Goal: Task Accomplishment & Management: Manage account settings

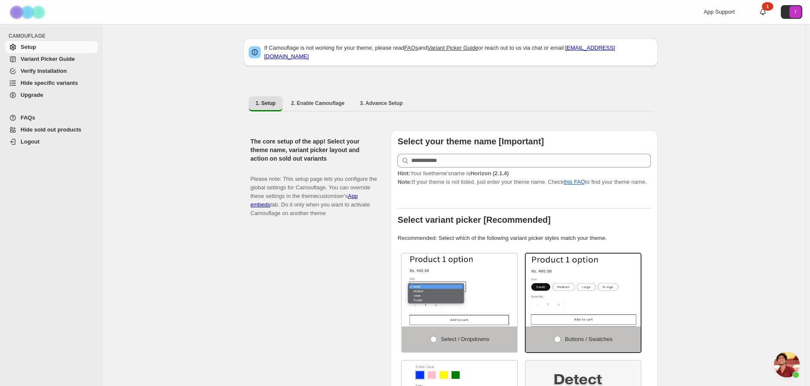
click at [50, 61] on span "Variant Picker Guide" at bounding box center [48, 59] width 54 height 6
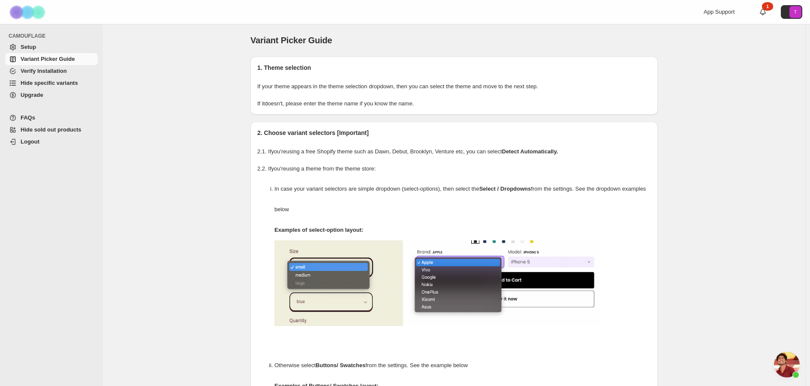
click at [58, 73] on span "Verify Installation" at bounding box center [44, 71] width 46 height 6
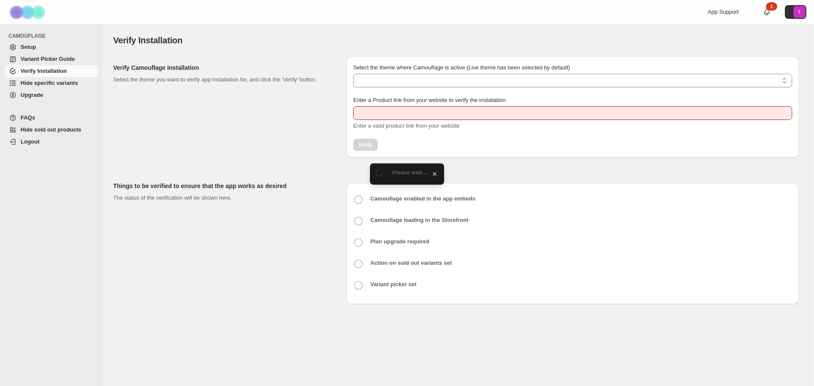
type input "**********"
select select "**********"
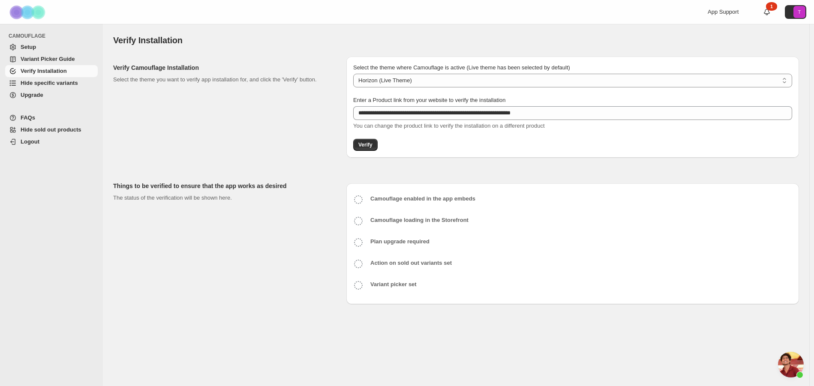
click at [52, 86] on span "Hide specific variants" at bounding box center [49, 83] width 57 height 6
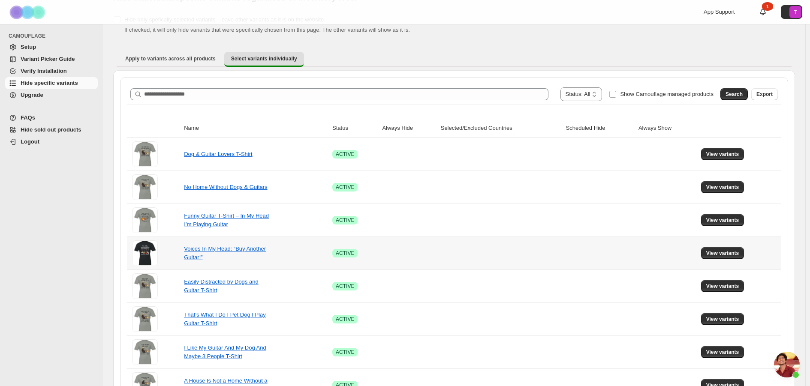
scroll to position [257, 0]
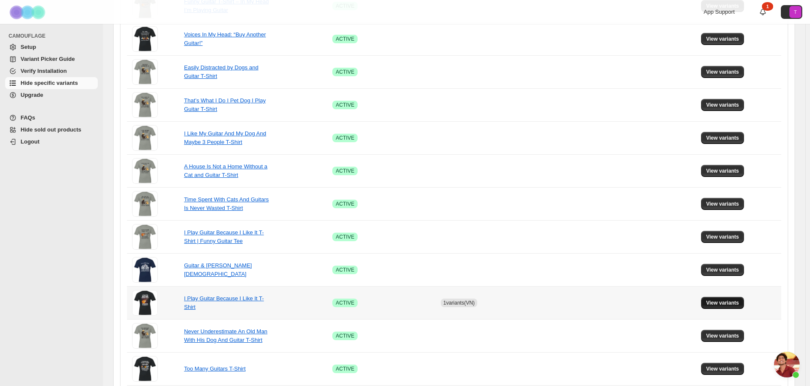
click at [736, 303] on span "View variants" at bounding box center [722, 303] width 33 height 7
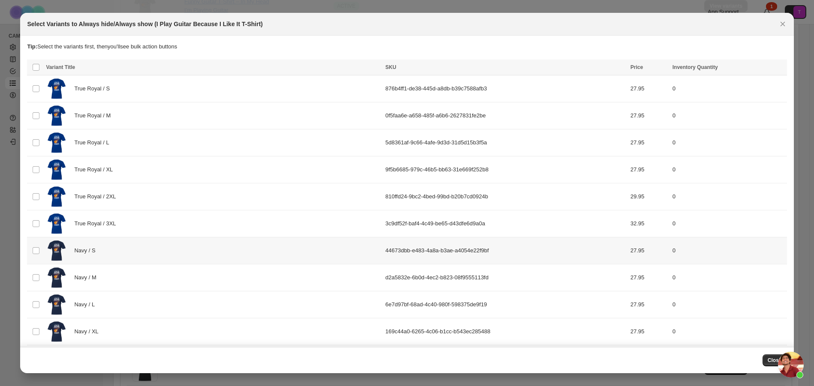
scroll to position [171, 0]
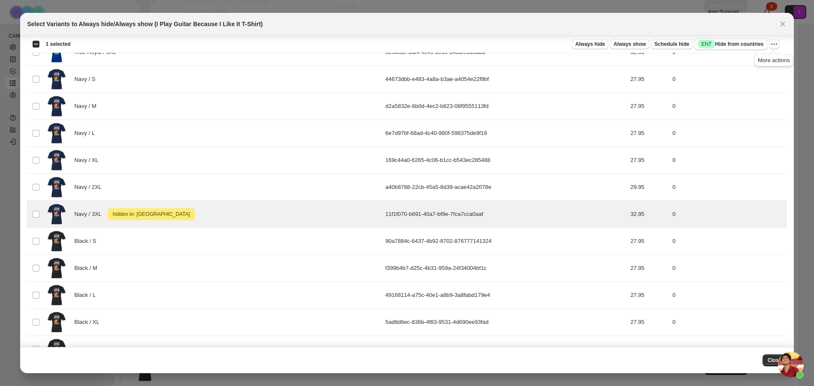
click at [777, 46] on icon "More actions" at bounding box center [774, 44] width 9 height 9
click at [774, 108] on span "Undo hide from countries" at bounding box center [742, 105] width 62 height 6
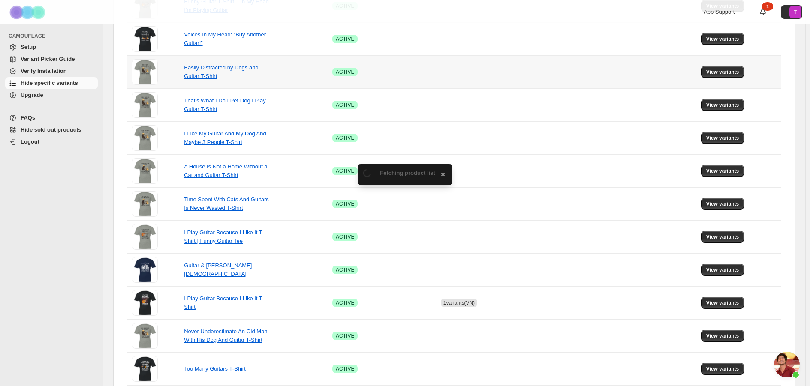
scroll to position [386, 0]
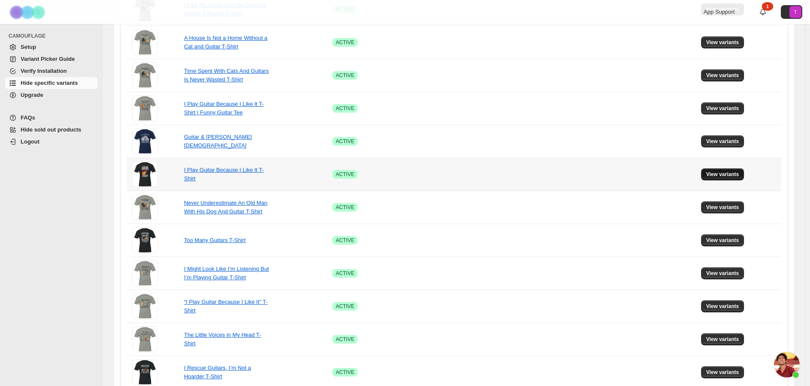
click at [723, 174] on span "View variants" at bounding box center [722, 174] width 33 height 7
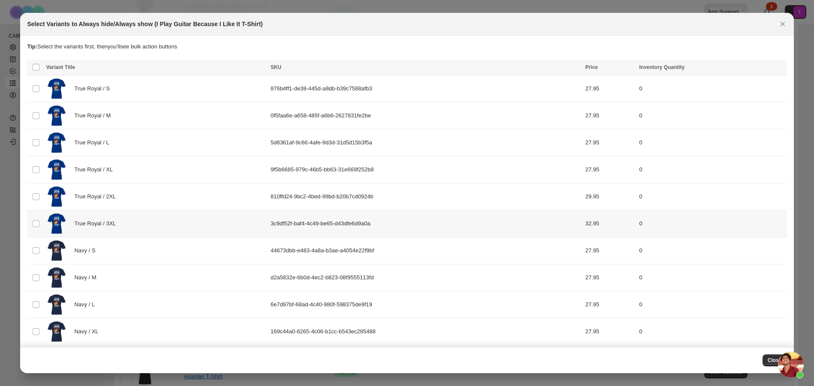
click at [30, 223] on td "Select product variant" at bounding box center [35, 223] width 16 height 27
click at [643, 70] on span "Always show" at bounding box center [634, 68] width 32 height 7
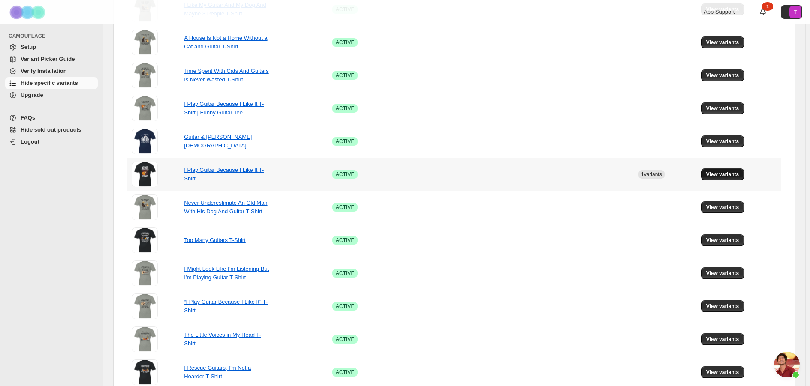
click at [719, 172] on span "View variants" at bounding box center [722, 174] width 33 height 7
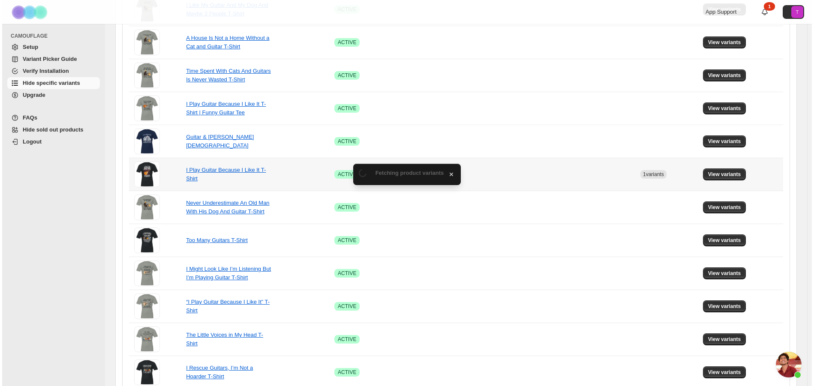
scroll to position [0, 0]
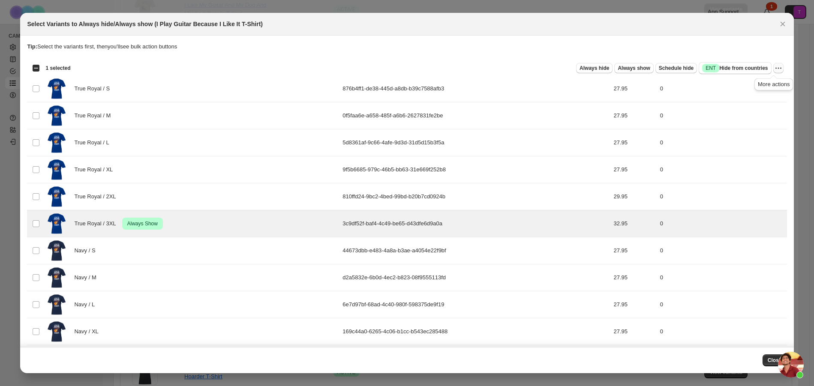
click at [774, 68] on icon "More actions" at bounding box center [778, 68] width 9 height 9
click at [756, 100] on span "Undo always show" at bounding box center [734, 99] width 46 height 6
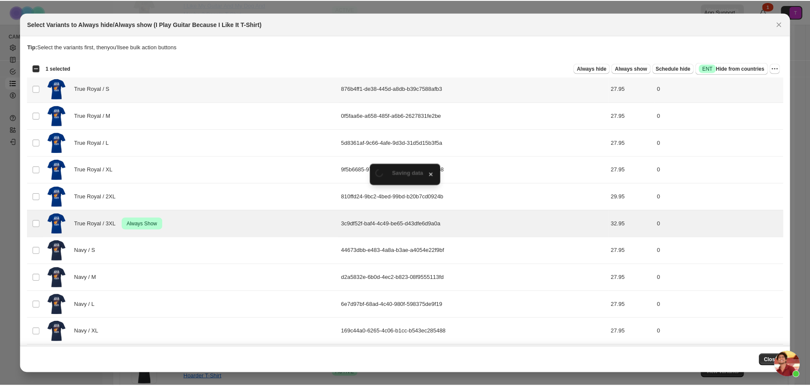
scroll to position [386, 0]
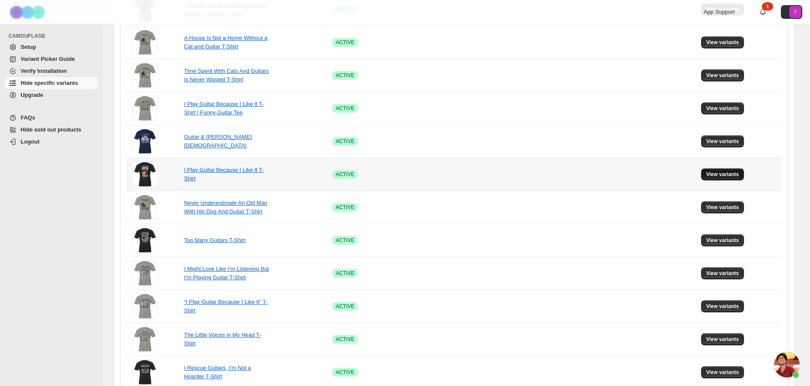
click at [724, 176] on span "View variants" at bounding box center [722, 174] width 33 height 7
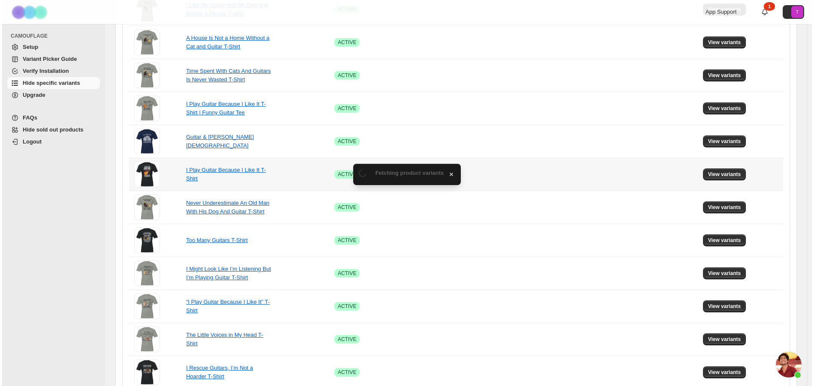
scroll to position [0, 0]
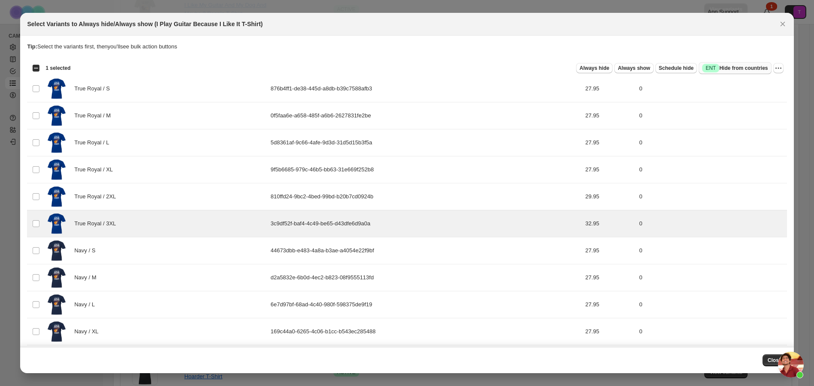
click at [726, 68] on span "Success ENT Hide from countries" at bounding box center [735, 68] width 66 height 9
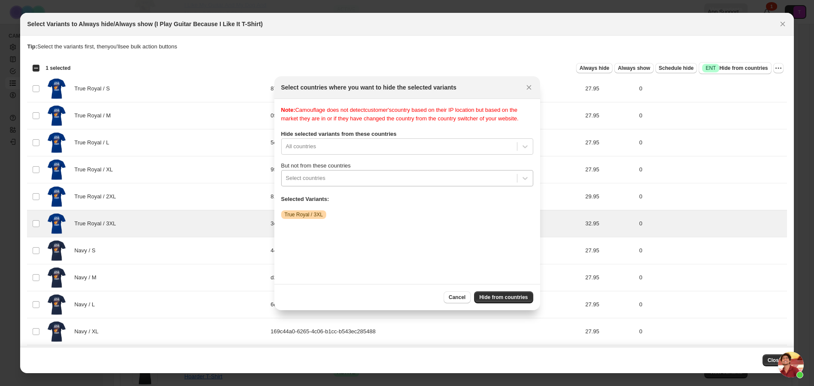
click at [426, 175] on div ":r4e:" at bounding box center [399, 178] width 227 height 10
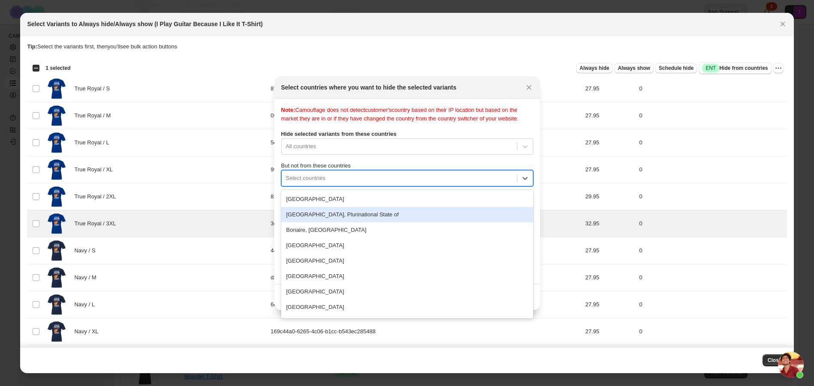
scroll to position [257, 0]
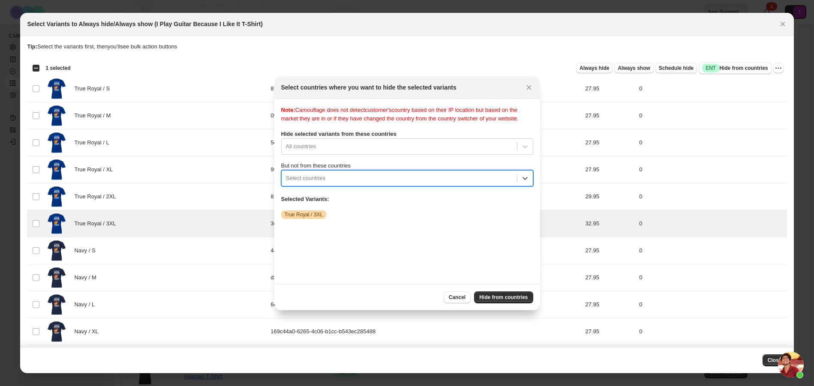
click at [336, 176] on div ":r4e:" at bounding box center [399, 178] width 227 height 10
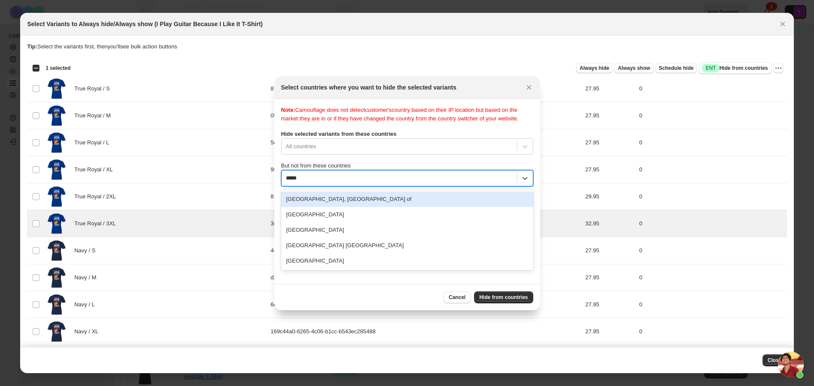
type input "******"
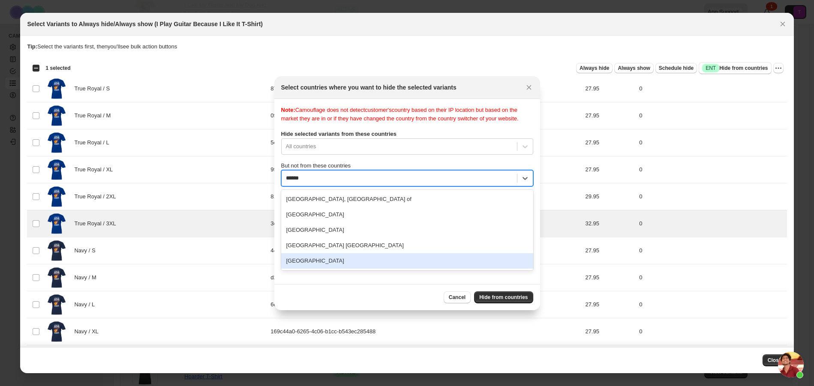
drag, startPoint x: 364, startPoint y: 261, endPoint x: 384, endPoint y: 258, distance: 20.3
click at [366, 260] on div "United States" at bounding box center [407, 260] width 252 height 15
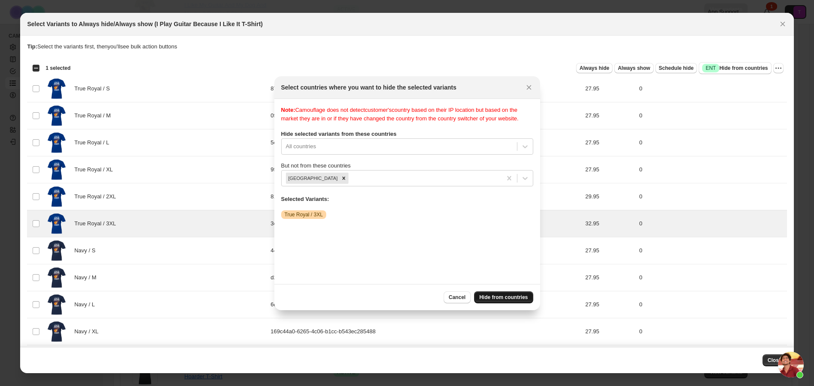
drag, startPoint x: 506, startPoint y: 300, endPoint x: 377, endPoint y: 203, distance: 160.7
click at [505, 300] on span "Hide from countries" at bounding box center [503, 297] width 48 height 7
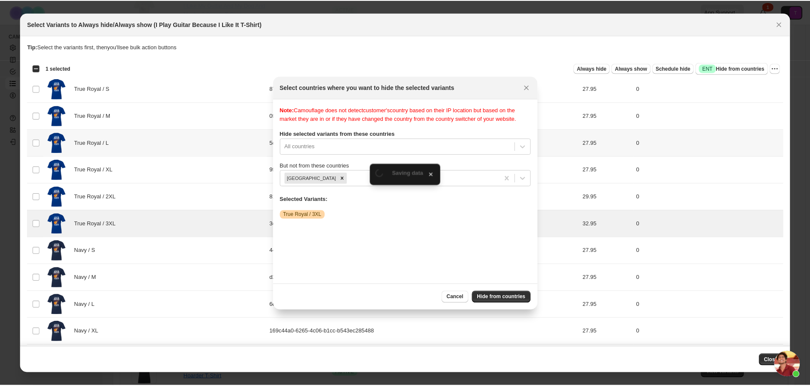
scroll to position [386, 0]
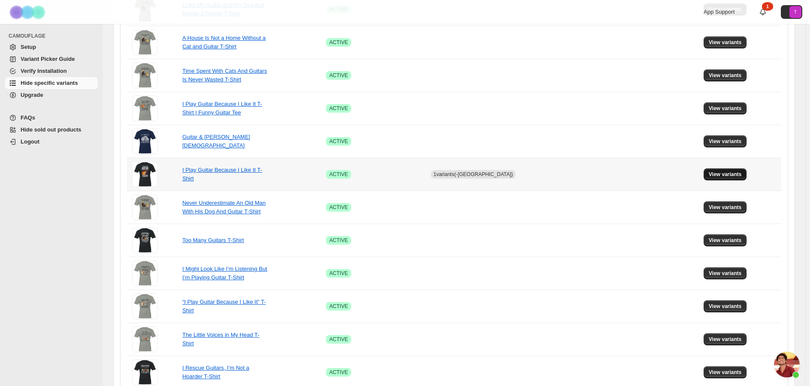
click at [730, 177] on span "View variants" at bounding box center [724, 174] width 33 height 7
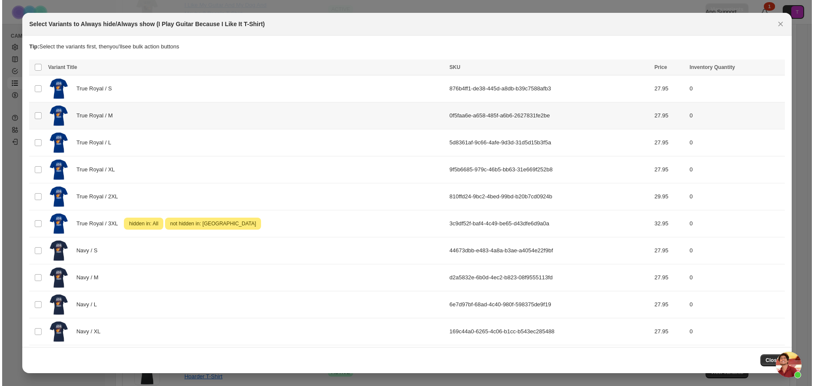
scroll to position [0, 0]
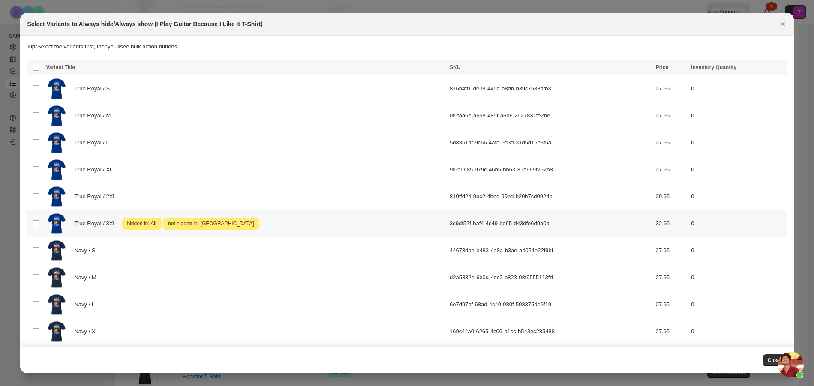
click at [32, 224] on td "Select product variant" at bounding box center [35, 223] width 16 height 27
click at [778, 69] on icon "More actions" at bounding box center [778, 68] width 9 height 9
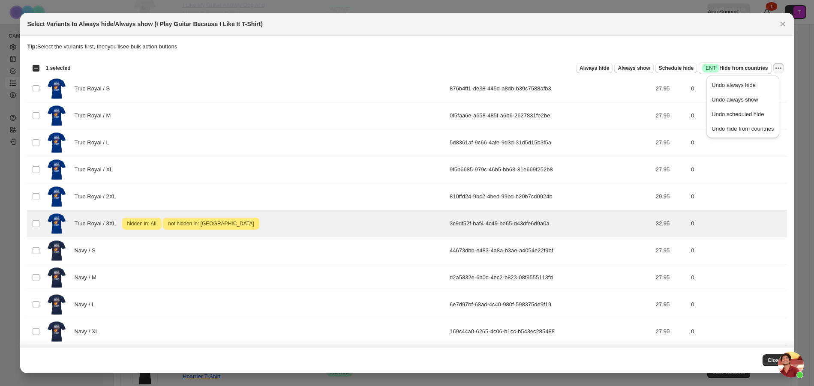
drag, startPoint x: 767, startPoint y: 131, endPoint x: 762, endPoint y: 131, distance: 4.7
click at [766, 131] on span "Undo hide from countries" at bounding box center [742, 129] width 62 height 6
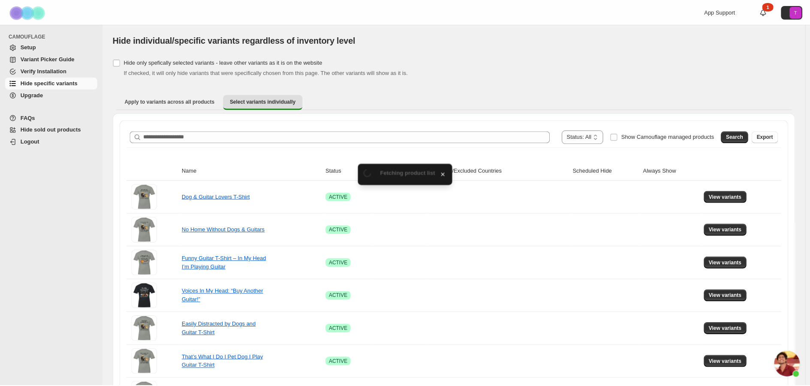
scroll to position [386, 0]
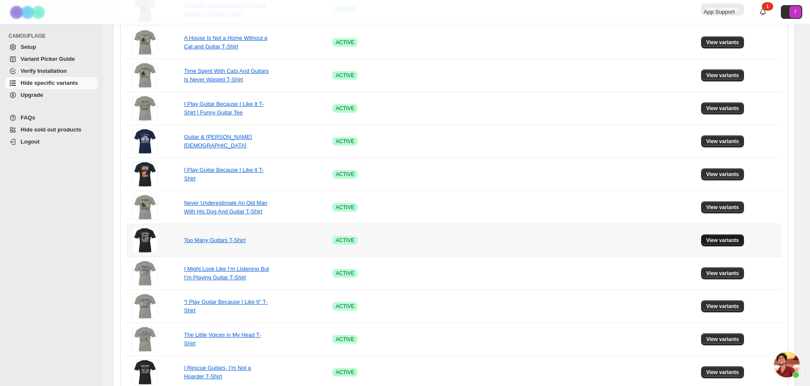
click at [722, 238] on span "View variants" at bounding box center [722, 240] width 33 height 7
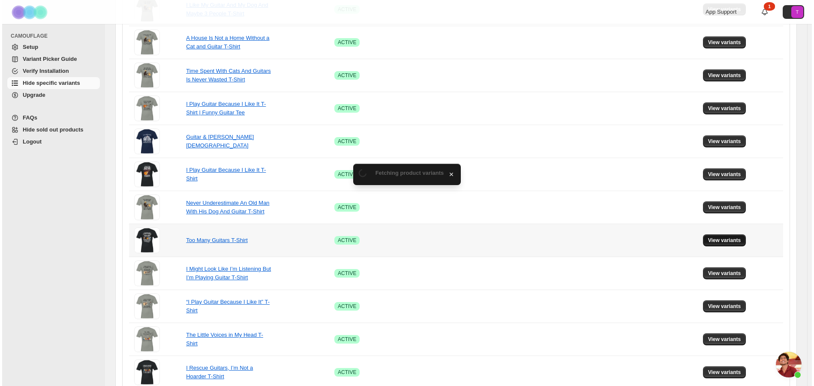
scroll to position [0, 0]
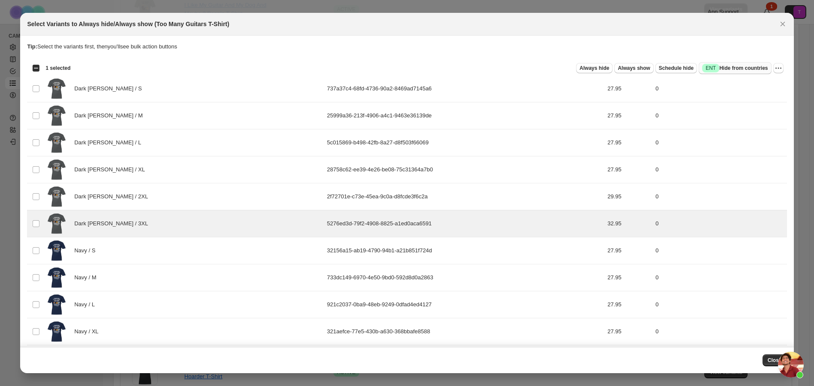
click at [752, 66] on span "Success ENT Hide from countries" at bounding box center [735, 68] width 66 height 9
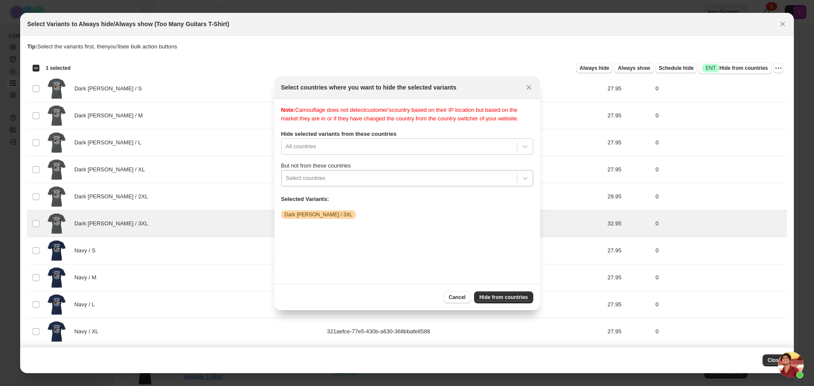
click at [352, 181] on div ":r6n:" at bounding box center [399, 178] width 227 height 10
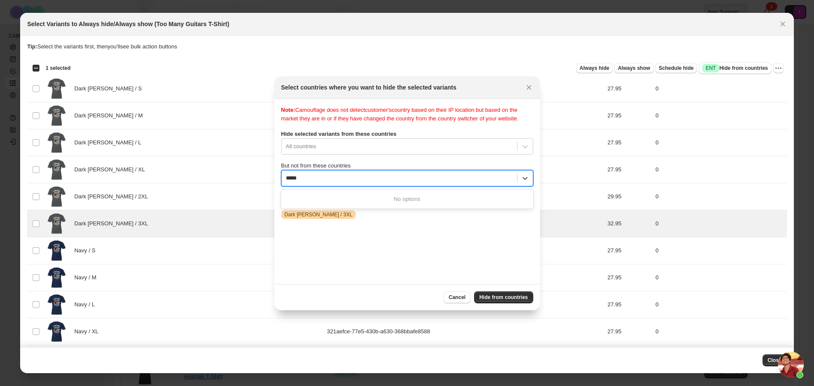
type input "****"
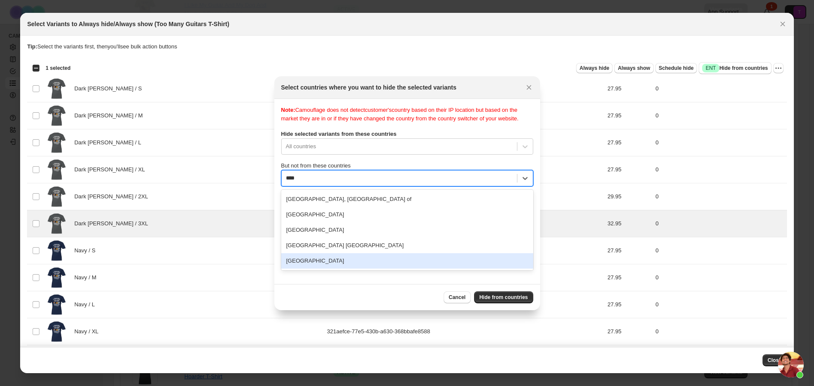
click at [334, 263] on div "United States" at bounding box center [407, 260] width 252 height 15
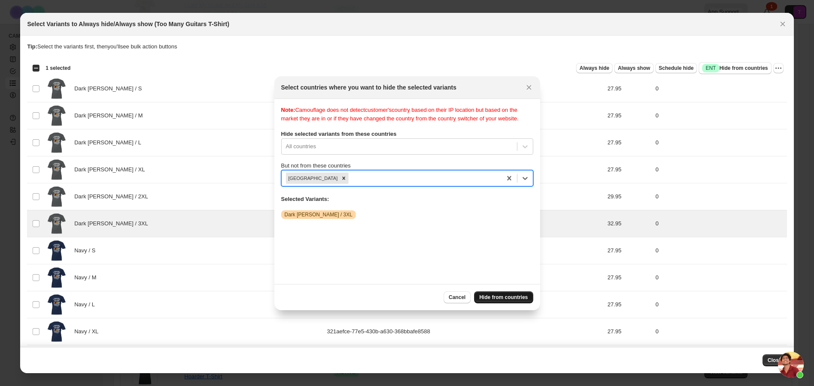
click at [513, 299] on span "Hide from countries" at bounding box center [503, 297] width 48 height 7
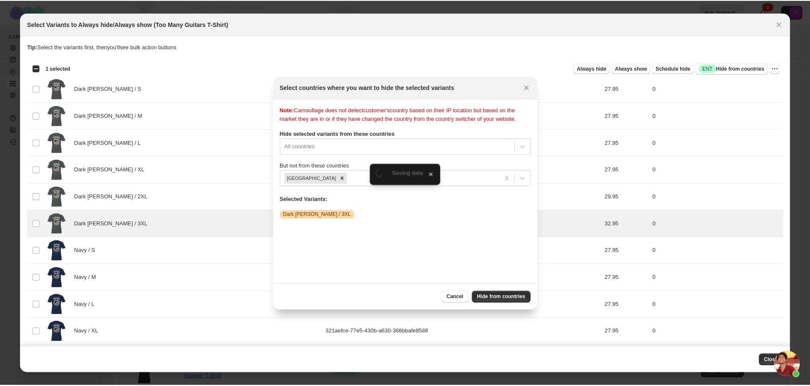
scroll to position [386, 0]
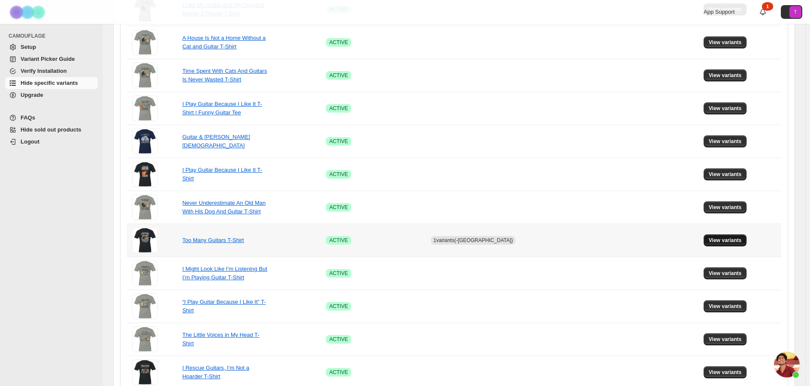
click at [729, 238] on span "View variants" at bounding box center [724, 240] width 33 height 7
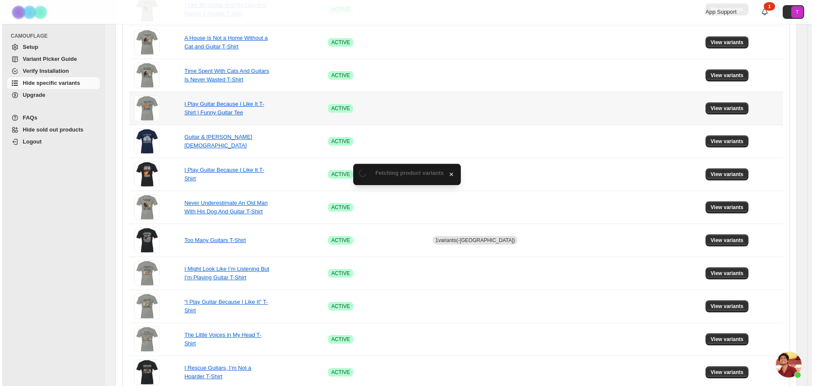
scroll to position [0, 0]
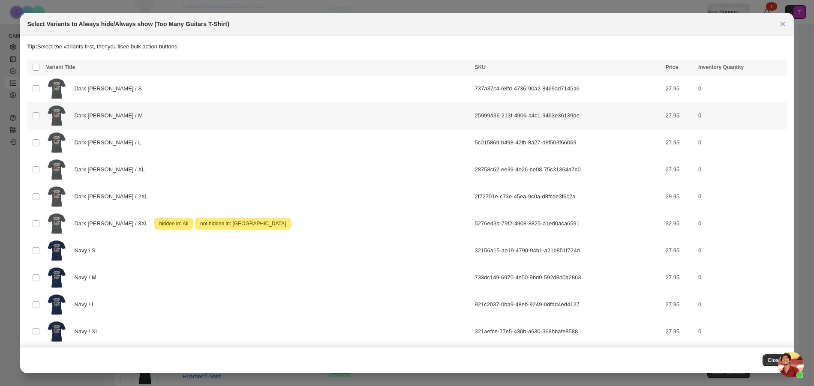
drag, startPoint x: 780, startPoint y: 22, endPoint x: 762, endPoint y: 127, distance: 107.0
click at [762, 127] on div "Select Variants to Always hide/Always show (Too Many Guitars T-Shirt) Tip: Sele…" at bounding box center [406, 193] width 773 height 360
click at [767, 356] on button "Close" at bounding box center [774, 360] width 24 height 12
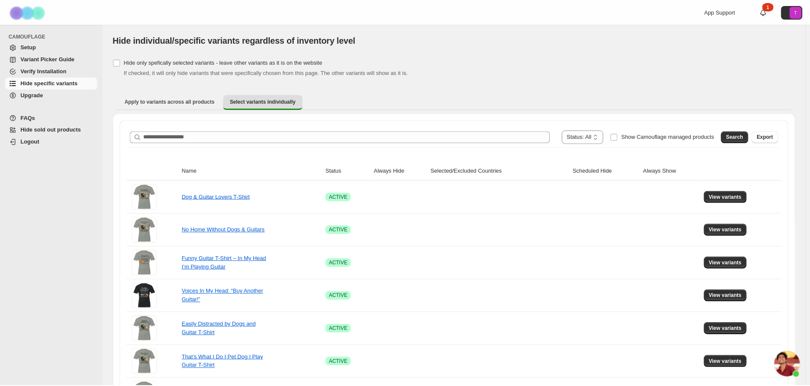
scroll to position [386, 0]
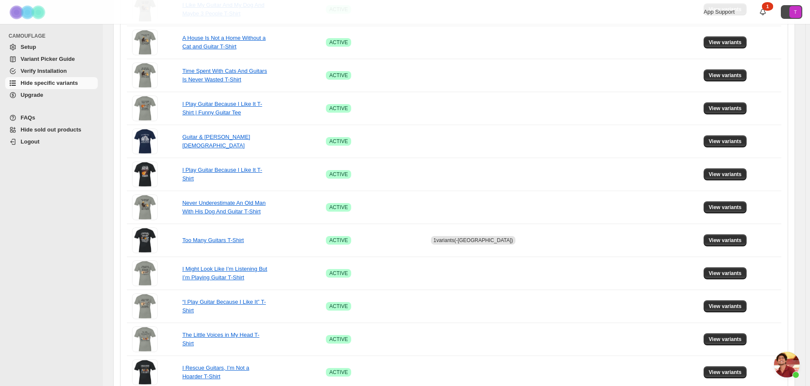
click at [791, 12] on button "T" at bounding box center [790, 12] width 21 height 14
click at [418, 16] on div at bounding box center [403, 12] width 206 height 24
click at [32, 48] on span "Setup" at bounding box center [28, 47] width 15 height 6
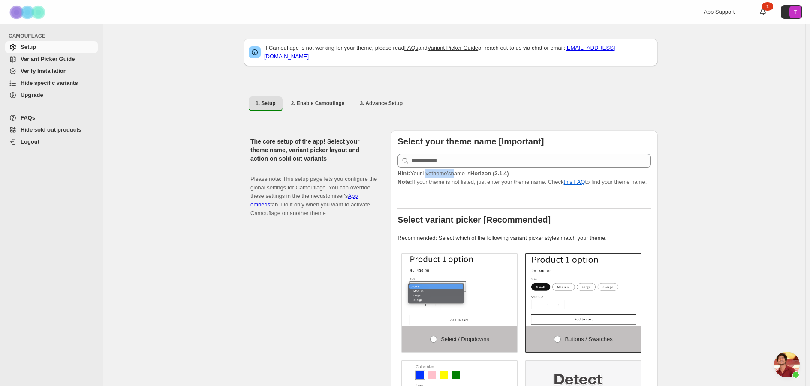
drag, startPoint x: 427, startPoint y: 167, endPoint x: 456, endPoint y: 168, distance: 29.6
click at [456, 170] on span "Hint: Your live theme's name is Horizon (2.1.4)" at bounding box center [452, 173] width 111 height 6
click at [462, 174] on p "Hint: Your live theme's name is Horizon (2.1.4) Note: If your theme is not list…" at bounding box center [523, 177] width 253 height 17
click at [447, 181] on div "Select your theme name [Important] Hint: Your live theme's name is Horizon (2.1…" at bounding box center [523, 308] width 253 height 342
click at [493, 185] on div "Select your theme name [Important] Hint: Your live theme's name is Horizon (2.1…" at bounding box center [523, 308] width 253 height 342
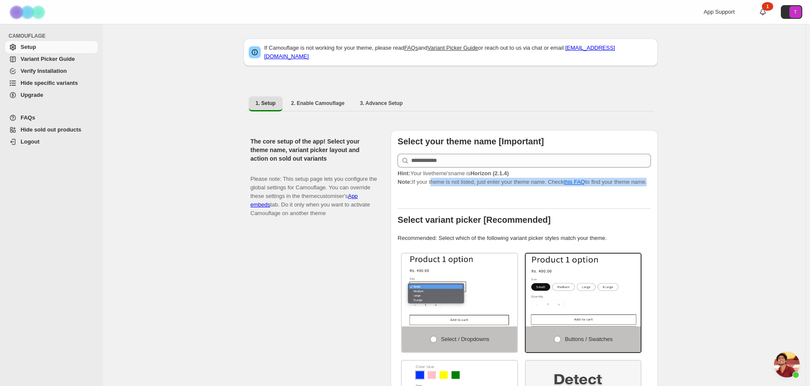
click at [514, 193] on div at bounding box center [523, 200] width 253 height 15
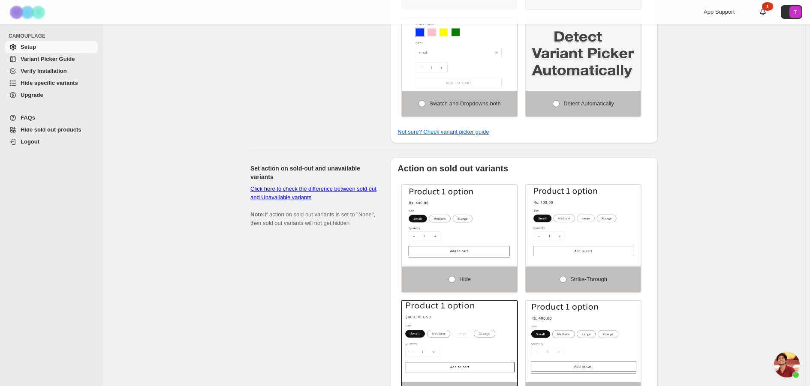
scroll to position [557, 0]
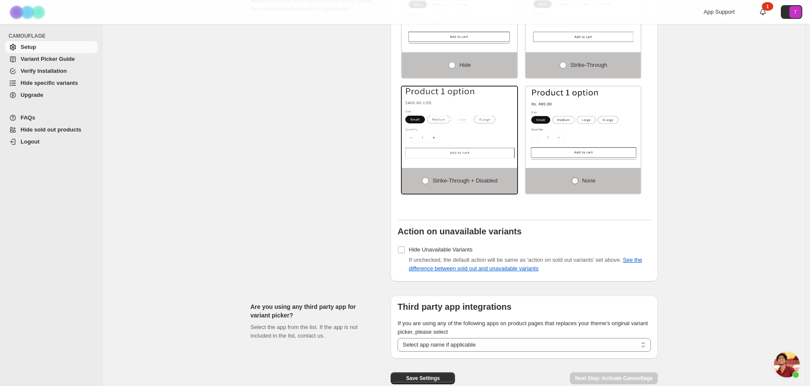
click at [589, 180] on label "None" at bounding box center [582, 181] width 115 height 26
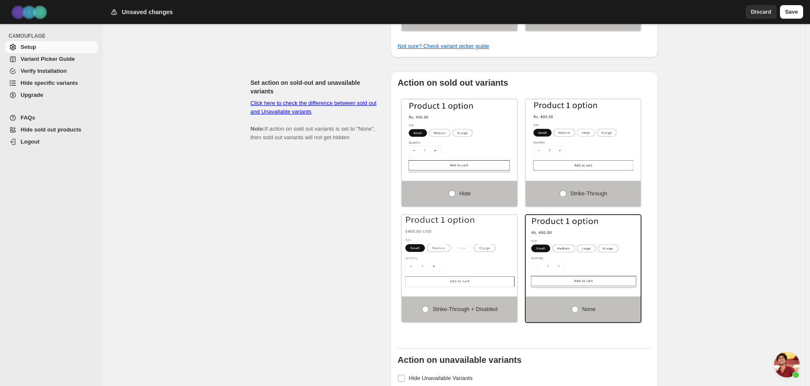
scroll to position [595, 0]
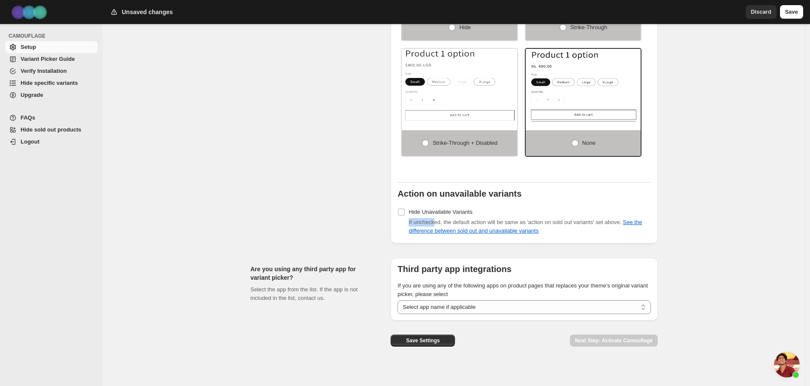
drag, startPoint x: 417, startPoint y: 215, endPoint x: 450, endPoint y: 216, distance: 33.0
click at [442, 218] on div "If unchecked, the default action will be same as 'action on sold out variants' …" at bounding box center [523, 226] width 253 height 17
drag, startPoint x: 466, startPoint y: 216, endPoint x: 547, endPoint y: 218, distance: 81.0
click at [522, 219] on span "If unchecked, the default action will be same as 'action on sold out variants' …" at bounding box center [524, 226] width 233 height 15
drag, startPoint x: 553, startPoint y: 217, endPoint x: 591, endPoint y: 217, distance: 38.1
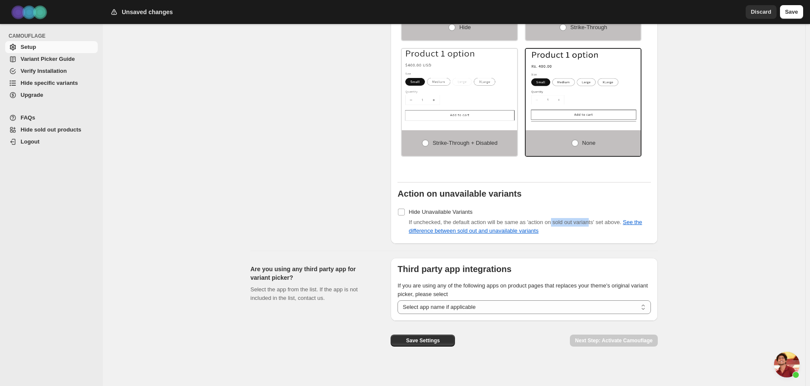
click at [591, 219] on span "If unchecked, the default action will be same as 'action on sold out variants' …" at bounding box center [524, 226] width 233 height 15
click at [605, 219] on span "If unchecked, the default action will be same as 'action on sold out variants' …" at bounding box center [524, 226] width 233 height 15
drag, startPoint x: 419, startPoint y: 186, endPoint x: 540, endPoint y: 194, distance: 121.5
click at [516, 192] on b "Action on unavailable variants" at bounding box center [459, 193] width 124 height 9
click at [555, 196] on div "Action on sold out variants Hide Strike-through Strike-through + Disabled None …" at bounding box center [523, 74] width 253 height 325
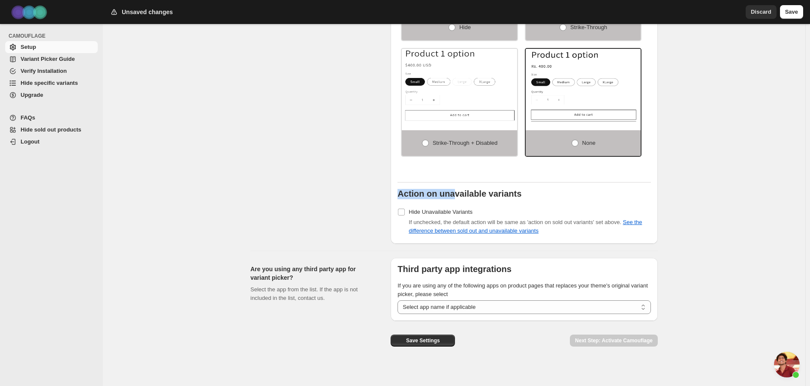
drag, startPoint x: 407, startPoint y: 186, endPoint x: 513, endPoint y: 190, distance: 106.8
click at [499, 189] on div "Action on sold out variants Hide Strike-through Strike-through + Disabled None …" at bounding box center [523, 74] width 267 height 339
click at [521, 191] on b "Action on unavailable variants" at bounding box center [459, 193] width 124 height 9
drag, startPoint x: 416, startPoint y: 216, endPoint x: 439, endPoint y: 215, distance: 23.2
click at [434, 219] on span "If unchecked, the default action will be same as 'action on sold out variants' …" at bounding box center [524, 226] width 233 height 15
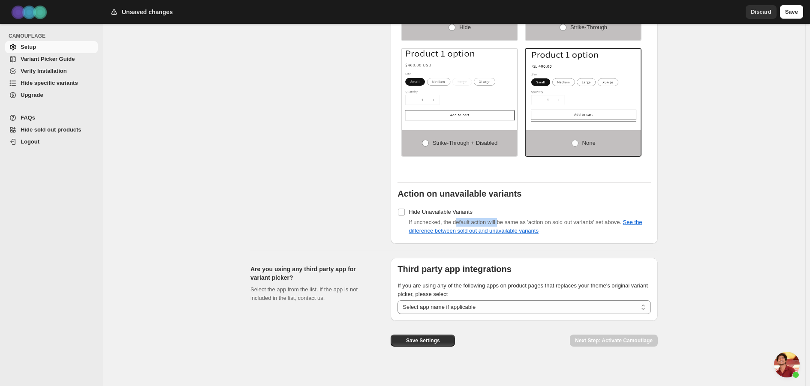
drag, startPoint x: 462, startPoint y: 215, endPoint x: 503, endPoint y: 216, distance: 41.2
click at [500, 219] on span "If unchecked, the default action will be same as 'action on sold out variants' …" at bounding box center [524, 226] width 233 height 15
drag, startPoint x: 527, startPoint y: 216, endPoint x: 574, endPoint y: 218, distance: 47.2
click at [568, 219] on span "If unchecked, the default action will be same as 'action on sold out variants' …" at bounding box center [524, 226] width 233 height 15
click at [582, 219] on span "If unchecked, the default action will be same as 'action on sold out variants' …" at bounding box center [524, 226] width 233 height 15
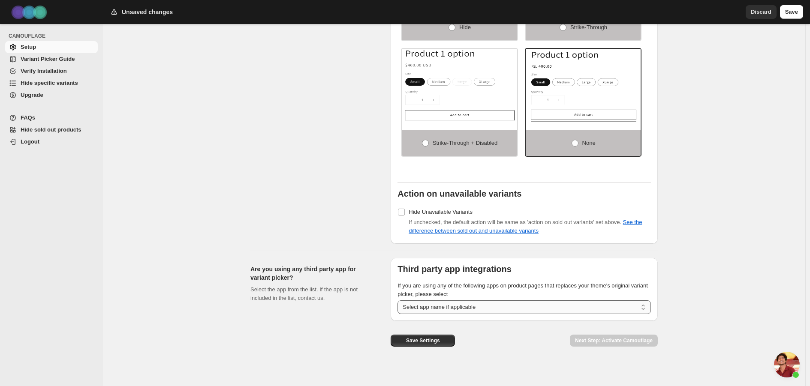
click at [531, 301] on select "**********" at bounding box center [523, 307] width 253 height 14
drag, startPoint x: 434, startPoint y: 338, endPoint x: 438, endPoint y: 333, distance: 5.5
click at [435, 337] on span "Save Settings" at bounding box center [423, 340] width 34 height 7
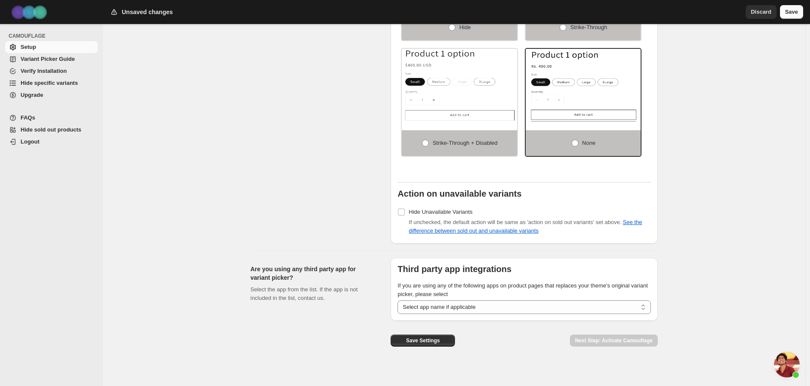
click at [795, 12] on span "Save" at bounding box center [791, 12] width 13 height 9
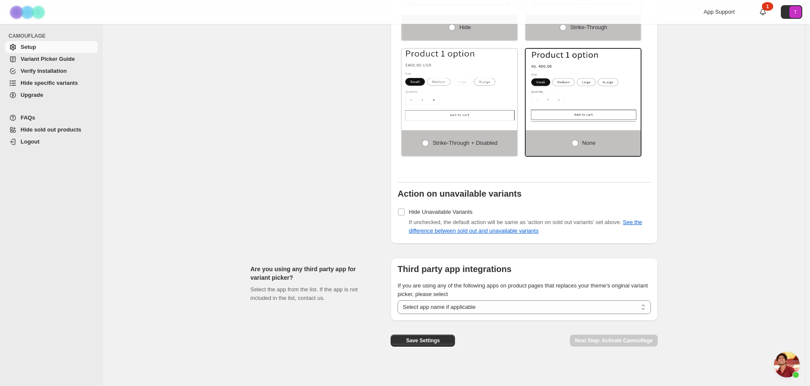
click at [51, 69] on span "Verify Installation" at bounding box center [44, 71] width 46 height 6
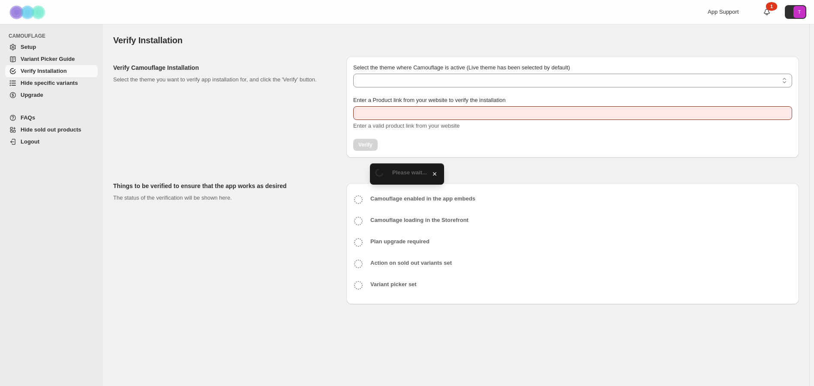
type input "**********"
select select "**********"
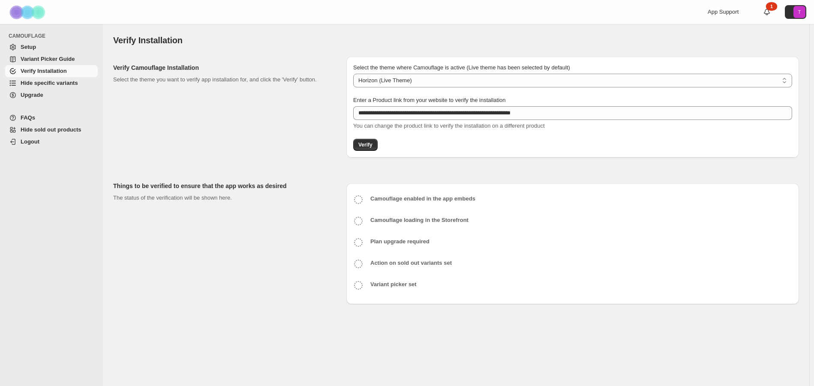
click at [56, 59] on span "Variant Picker Guide" at bounding box center [48, 59] width 54 height 6
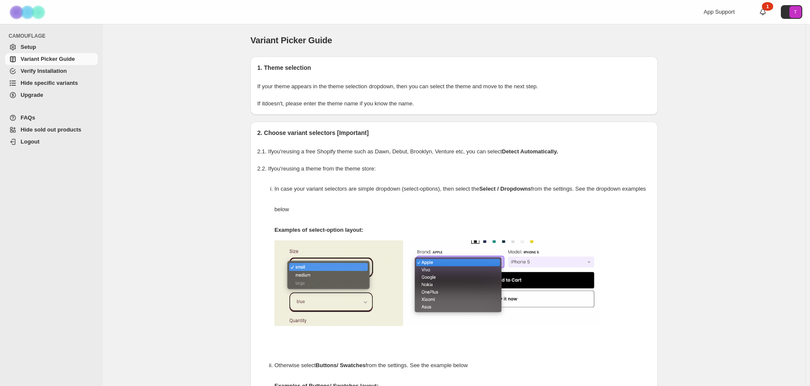
drag, startPoint x: 267, startPoint y: 68, endPoint x: 322, endPoint y: 66, distance: 54.9
click at [322, 66] on h2 "1. Theme selection" at bounding box center [453, 67] width 393 height 9
click at [366, 80] on div "1. Theme selection If your theme appears in the theme selection dropdown, then …" at bounding box center [453, 86] width 407 height 58
drag, startPoint x: 255, startPoint y: 87, endPoint x: 430, endPoint y: 86, distance: 175.3
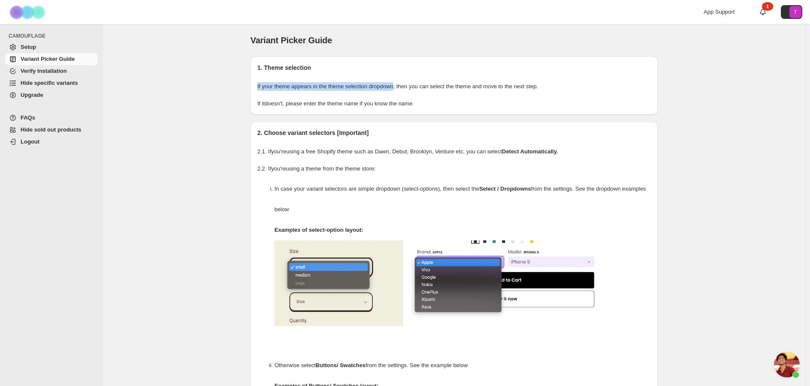
click at [405, 87] on div "1. Theme selection If your theme appears in the theme selection dropdown, then …" at bounding box center [453, 86] width 407 height 58
click at [455, 90] on p "If your theme appears in the theme selection dropdown, then you can select the …" at bounding box center [453, 86] width 393 height 9
click at [303, 89] on p "If your theme appears in the theme selection dropdown, then you can select the …" at bounding box center [453, 86] width 393 height 9
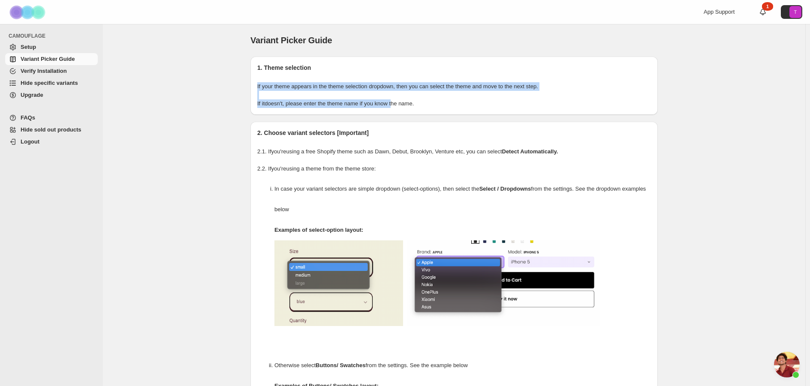
drag, startPoint x: 294, startPoint y: 95, endPoint x: 422, endPoint y: 104, distance: 128.4
click at [419, 102] on div "1. Theme selection If your theme appears in the theme selection dropdown, then …" at bounding box center [453, 86] width 407 height 58
click at [439, 105] on p "If it doesn't , please enter the theme name if you know the name." at bounding box center [453, 103] width 393 height 9
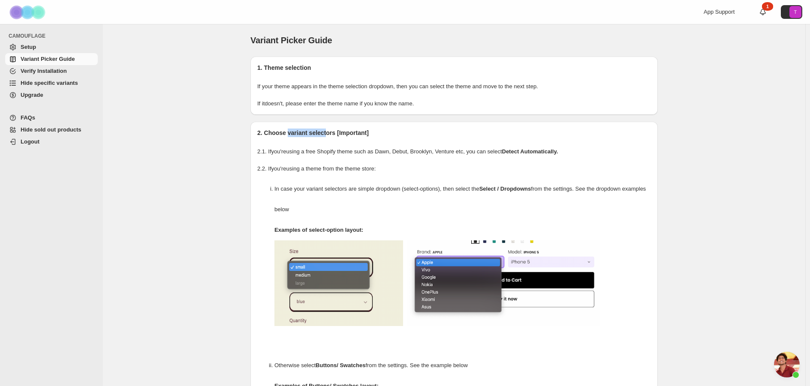
drag, startPoint x: 312, startPoint y: 130, endPoint x: 402, endPoint y: 139, distance: 89.6
drag, startPoint x: 267, startPoint y: 141, endPoint x: 366, endPoint y: 156, distance: 101.0
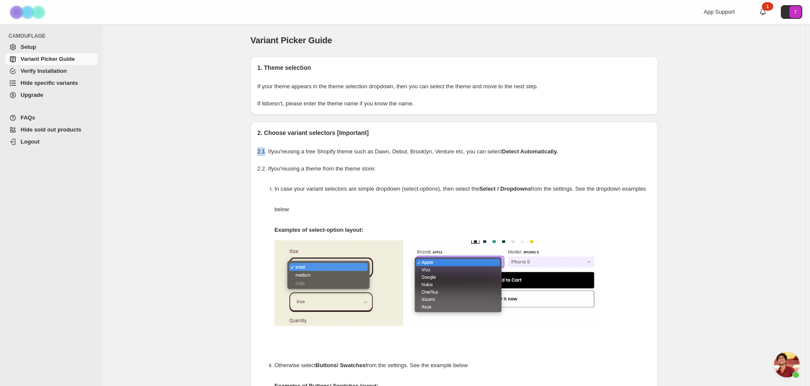
click at [332, 168] on p "2.2. If you're using a theme from the theme store:" at bounding box center [453, 169] width 393 height 9
drag, startPoint x: 320, startPoint y: 146, endPoint x: 392, endPoint y: 152, distance: 71.8
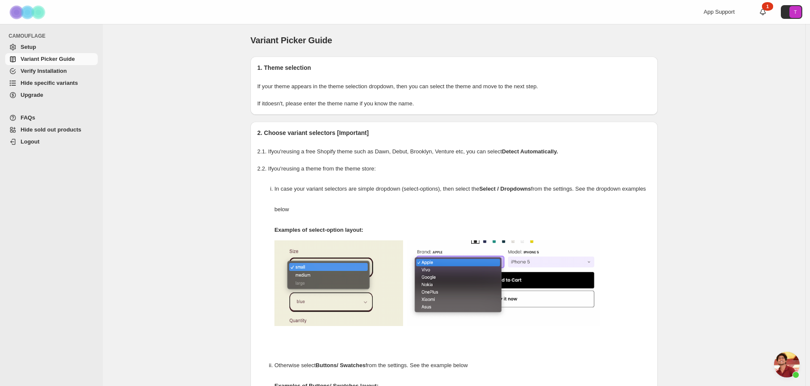
drag, startPoint x: 446, startPoint y: 157, endPoint x: 457, endPoint y: 159, distance: 11.4
drag, startPoint x: 294, startPoint y: 150, endPoint x: 345, endPoint y: 153, distance: 51.1
click at [338, 152] on p "2.1. If you're using a free Shopify theme such as Dawn, Debut, Brooklyn, Ventur…" at bounding box center [453, 151] width 393 height 9
drag, startPoint x: 376, startPoint y: 154, endPoint x: 414, endPoint y: 154, distance: 37.7
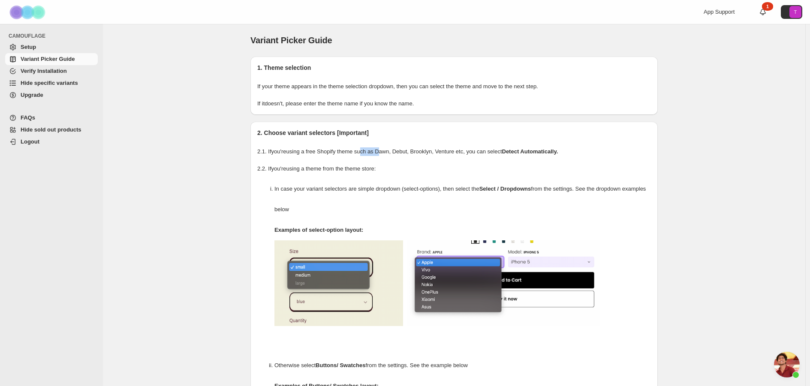
click at [392, 154] on p "2.1. If you're using a free Shopify theme such as Dawn, Debut, Brooklyn, Ventur…" at bounding box center [453, 151] width 393 height 9
drag, startPoint x: 421, startPoint y: 153, endPoint x: 436, endPoint y: 150, distance: 15.2
click at [434, 150] on p "2.1. If you're using a free Shopify theme such as Dawn, Debut, Brooklyn, Ventur…" at bounding box center [453, 151] width 393 height 9
click at [445, 149] on p "2.1. If you're using a free Shopify theme such as Dawn, Debut, Brooklyn, Ventur…" at bounding box center [453, 151] width 393 height 9
click at [462, 135] on h2 "2. Choose variant selectors [Important]" at bounding box center [453, 133] width 393 height 9
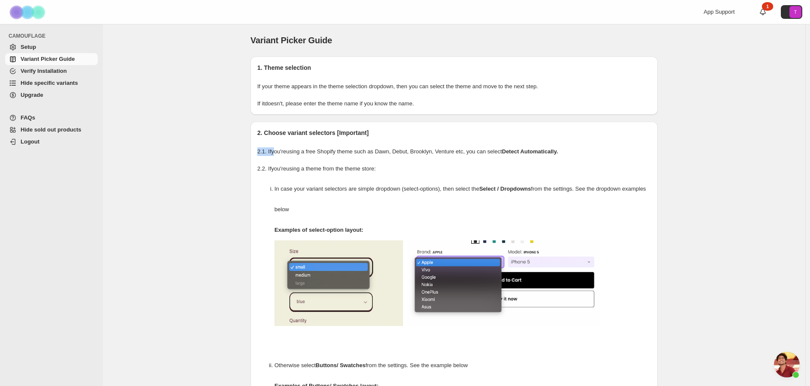
drag, startPoint x: 278, startPoint y: 149, endPoint x: 394, endPoint y: 158, distance: 116.9
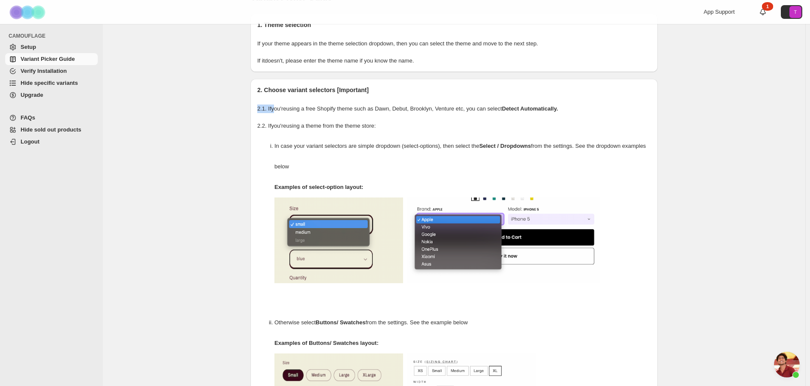
scroll to position [86, 0]
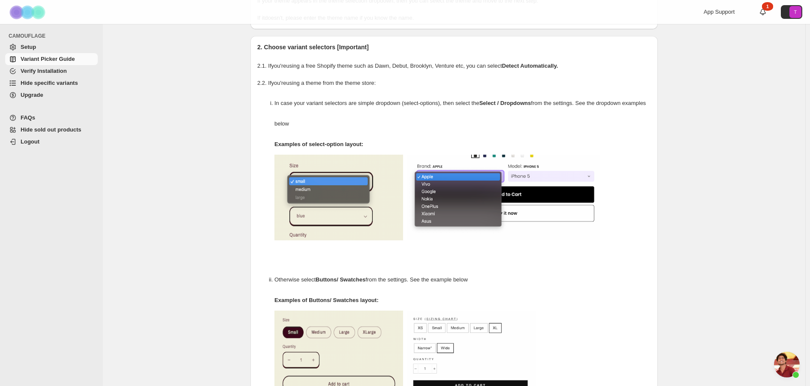
click at [651, 192] on li "In case your variant selectors are simple dropdown (select-options), then selec…" at bounding box center [462, 181] width 376 height 177
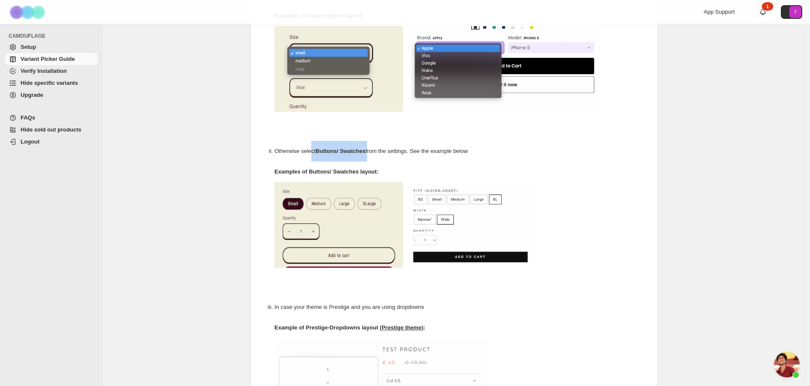
click at [370, 153] on p "Otherwise select Buttons/ Swatches from the settings. See the example below" at bounding box center [462, 151] width 376 height 21
drag, startPoint x: 404, startPoint y: 151, endPoint x: 504, endPoint y: 156, distance: 100.0
click at [489, 158] on p "Otherwise select Buttons/ Swatches from the settings. See the example below" at bounding box center [462, 151] width 376 height 21
click at [530, 156] on p "Otherwise select Buttons/ Swatches from the settings. See the example below" at bounding box center [462, 151] width 376 height 21
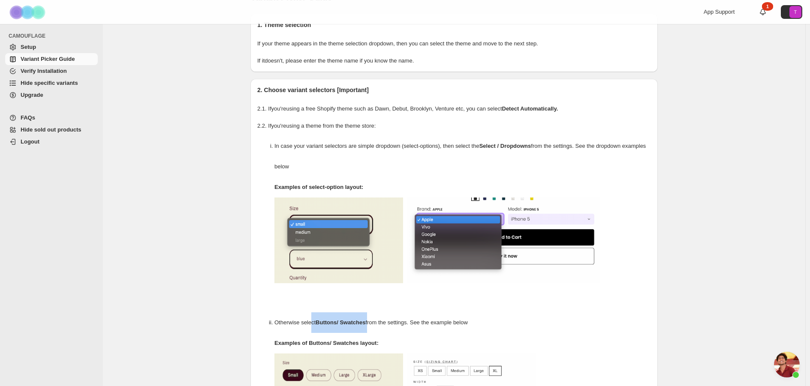
scroll to position [0, 0]
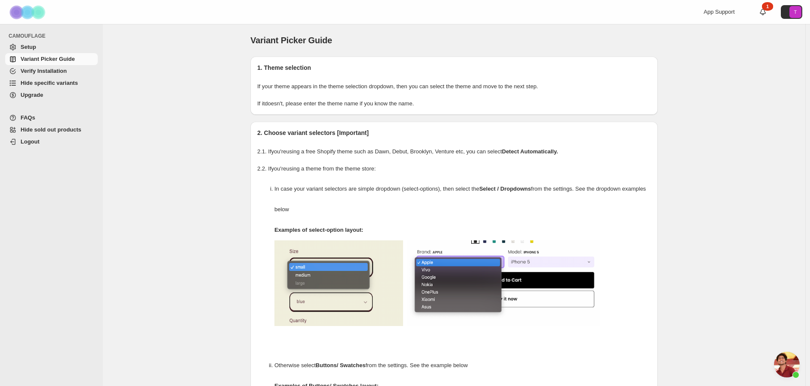
click at [75, 129] on span "Hide sold out products" at bounding box center [51, 129] width 61 height 6
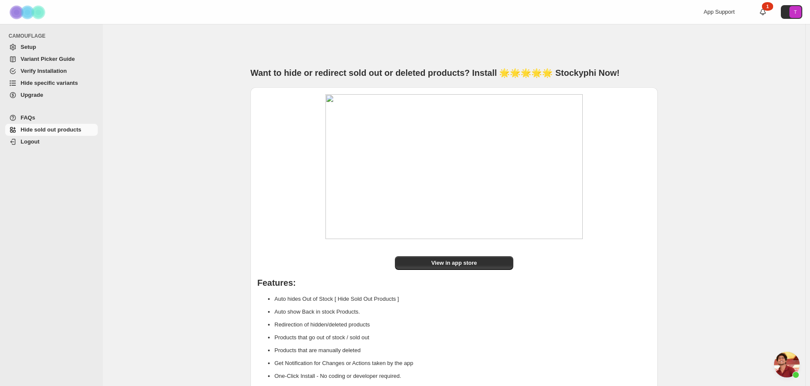
scroll to position [40, 0]
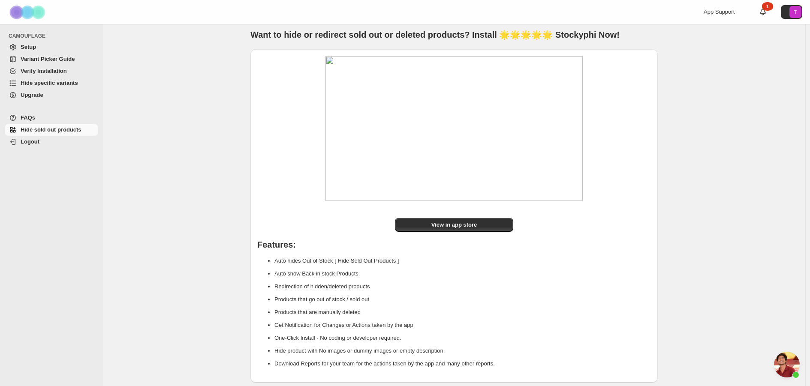
click at [41, 82] on span "Hide specific variants" at bounding box center [49, 83] width 57 height 6
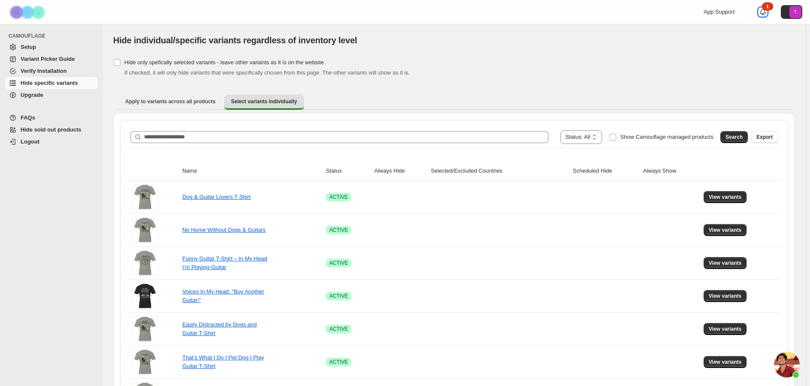
click at [765, 10] on icon at bounding box center [762, 12] width 6 height 6
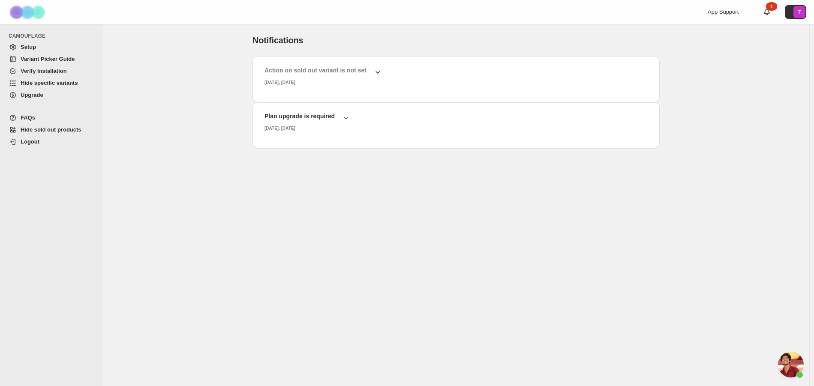
click at [359, 70] on h2 "Action on sold out variant is not set" at bounding box center [315, 70] width 102 height 9
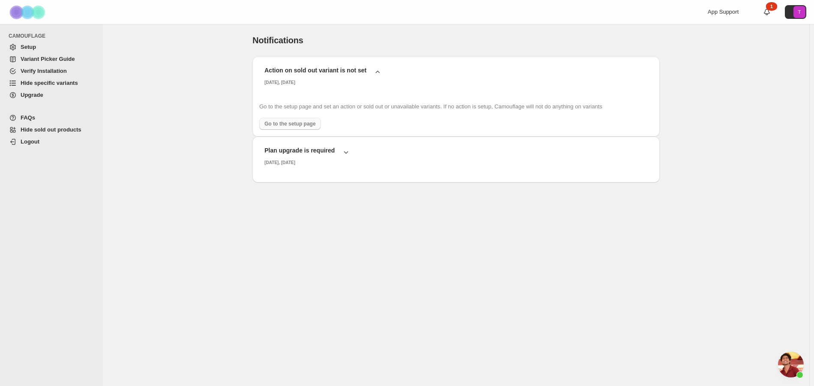
click at [290, 122] on span "Go to the setup page" at bounding box center [289, 123] width 51 height 7
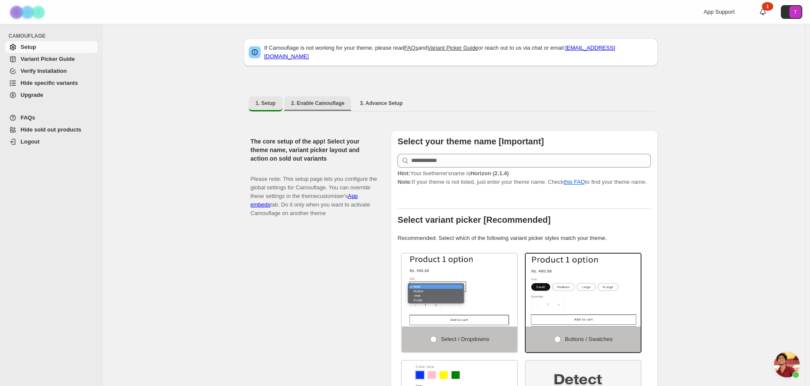
click at [316, 100] on span "2. Enable Camouflage" at bounding box center [318, 103] width 54 height 7
select select "**********"
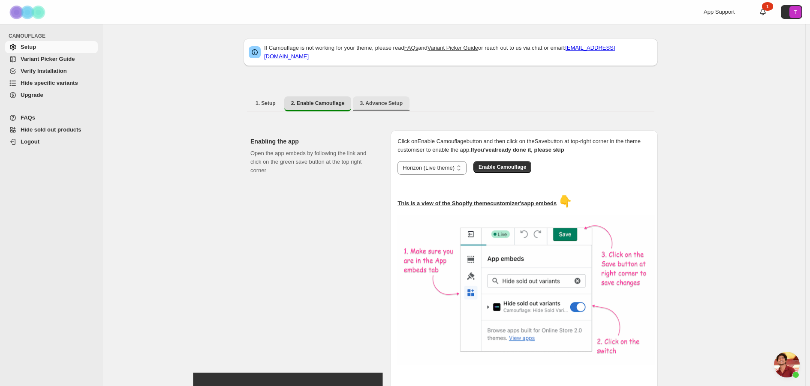
click at [390, 100] on span "3. Advance Setup" at bounding box center [381, 103] width 43 height 7
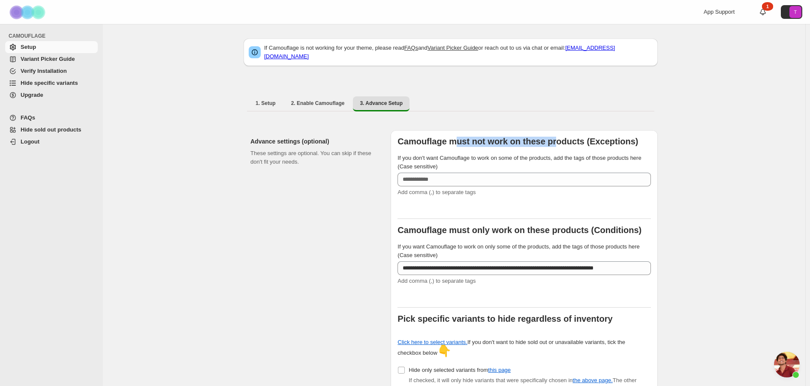
drag, startPoint x: 487, startPoint y: 135, endPoint x: 594, endPoint y: 140, distance: 107.3
click at [564, 138] on b "Camouflage must not work on these products (Exceptions)" at bounding box center [517, 141] width 240 height 9
click at [594, 140] on b "Camouflage must not work on these products (Exceptions)" at bounding box center [517, 141] width 240 height 9
drag, startPoint x: 424, startPoint y: 219, endPoint x: 500, endPoint y: 222, distance: 75.9
click at [500, 225] on b "Camouflage must only work on these products (Conditions)" at bounding box center [519, 229] width 244 height 9
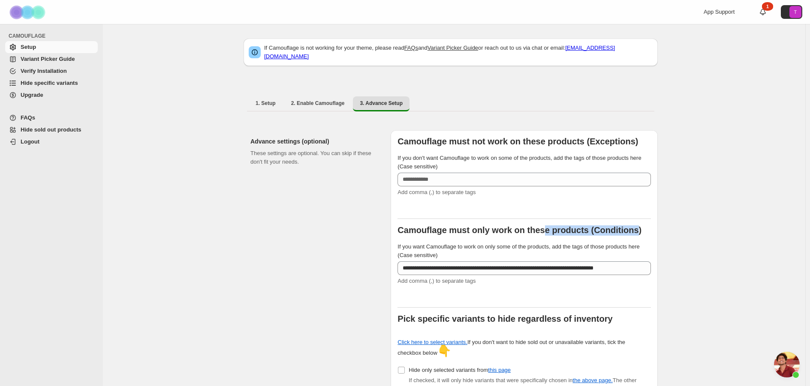
drag, startPoint x: 548, startPoint y: 222, endPoint x: 641, endPoint y: 233, distance: 93.2
click at [644, 227] on label "Camouflage must only work on these products (Conditions)" at bounding box center [523, 231] width 253 height 10
drag, startPoint x: 537, startPoint y: 237, endPoint x: 474, endPoint y: 243, distance: 62.8
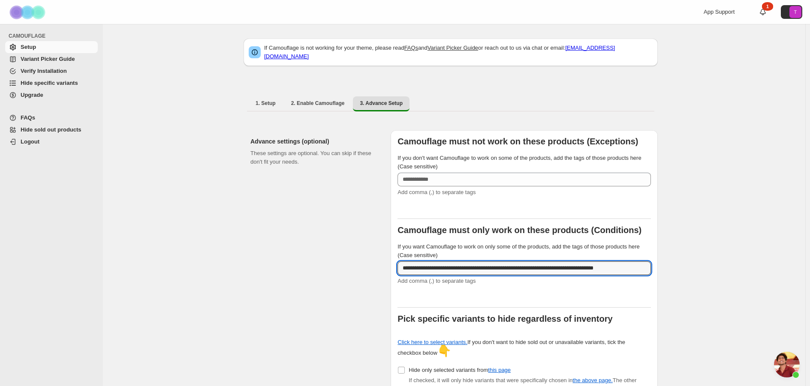
drag, startPoint x: 632, startPoint y: 265, endPoint x: 292, endPoint y: 258, distance: 339.9
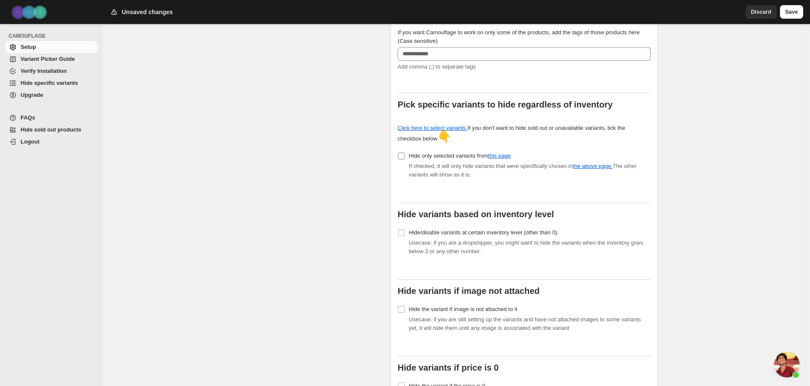
click at [406, 150] on label "Hide only selected variants from this page" at bounding box center [453, 156] width 113 height 12
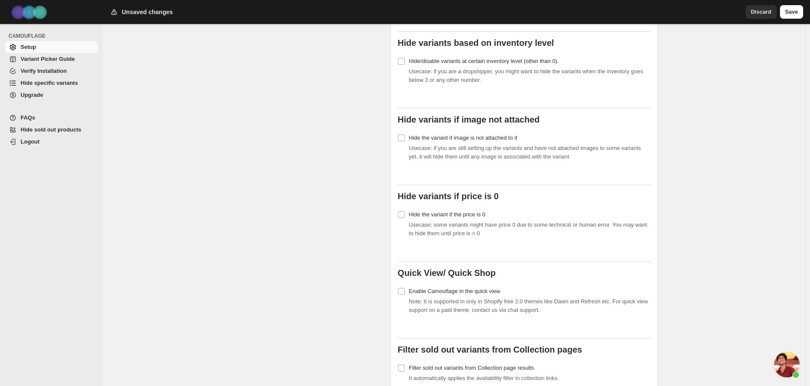
scroll to position [429, 0]
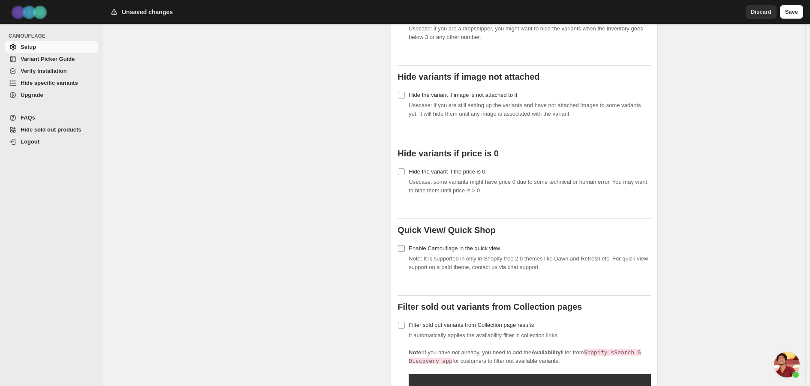
click at [405, 243] on label "Enable Camouflage in the quick view" at bounding box center [448, 249] width 102 height 12
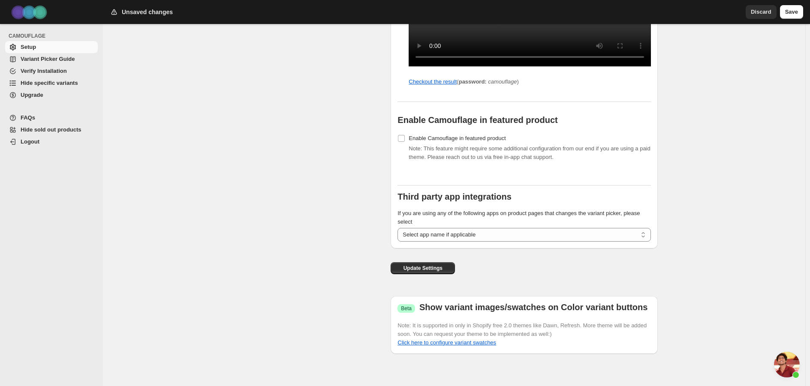
scroll to position [873, 0]
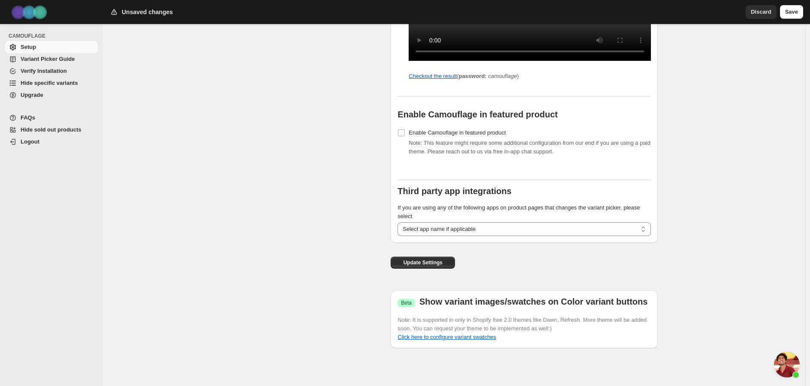
click at [421, 271] on div "Update Settings" at bounding box center [422, 259] width 64 height 33
click at [422, 261] on span "Update Settings" at bounding box center [422, 262] width 39 height 7
drag, startPoint x: 797, startPoint y: 11, endPoint x: 710, endPoint y: 29, distance: 89.3
click at [797, 12] on span "Save" at bounding box center [791, 12] width 13 height 9
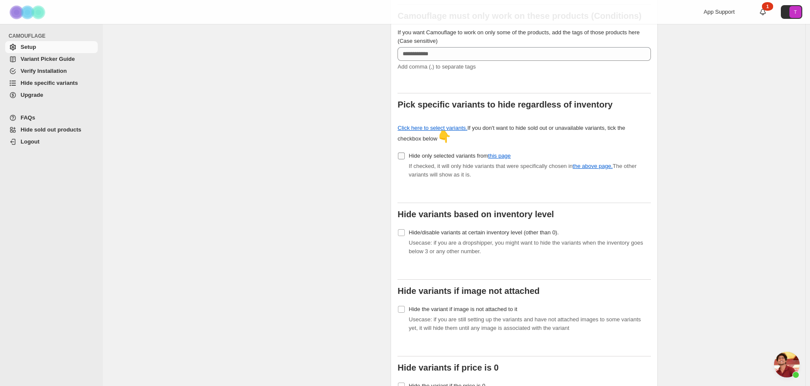
scroll to position [386, 0]
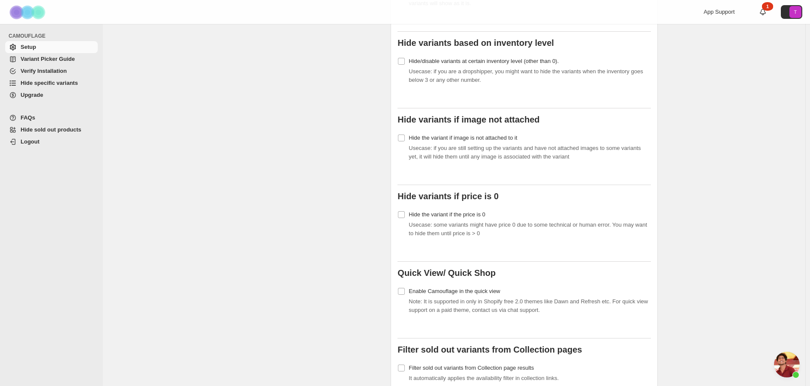
click at [51, 77] on link "Verify Installation" at bounding box center [51, 71] width 93 height 12
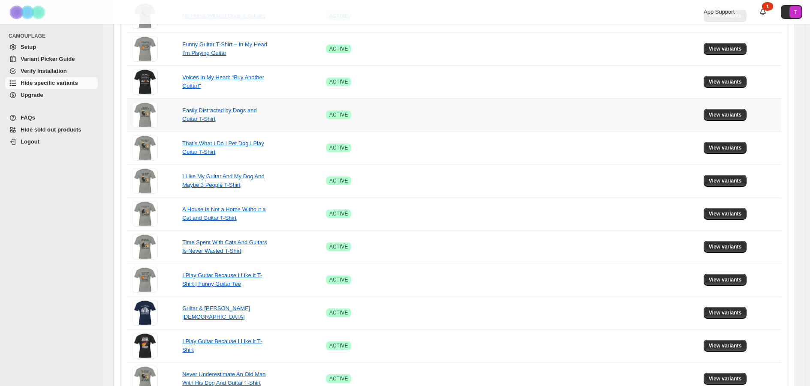
scroll to position [429, 0]
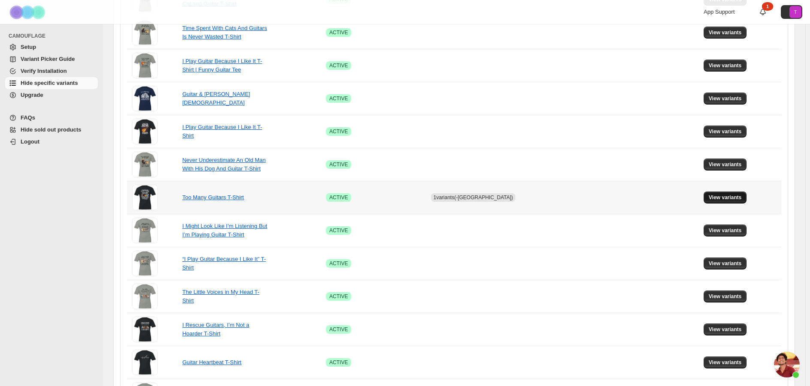
click at [727, 201] on button "View variants" at bounding box center [724, 198] width 43 height 12
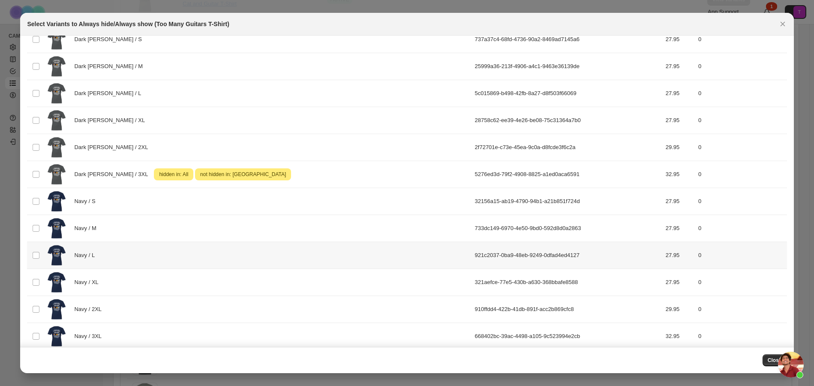
scroll to position [0, 0]
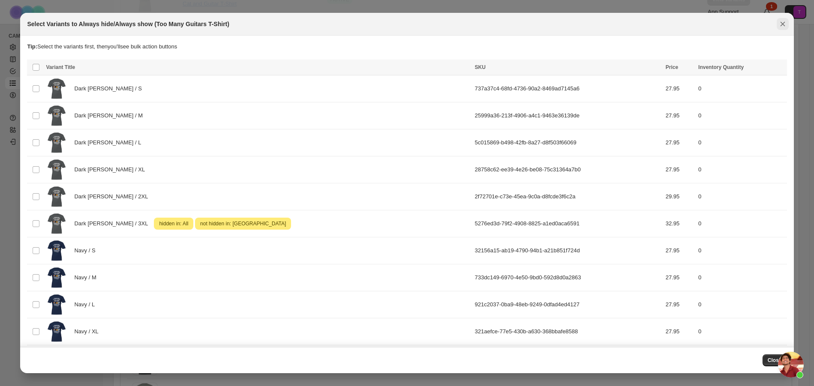
click at [784, 27] on icon "Close" at bounding box center [782, 24] width 9 height 9
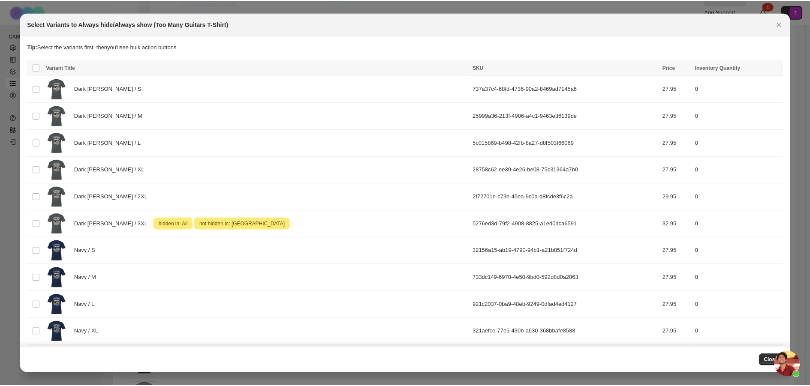
scroll to position [429, 0]
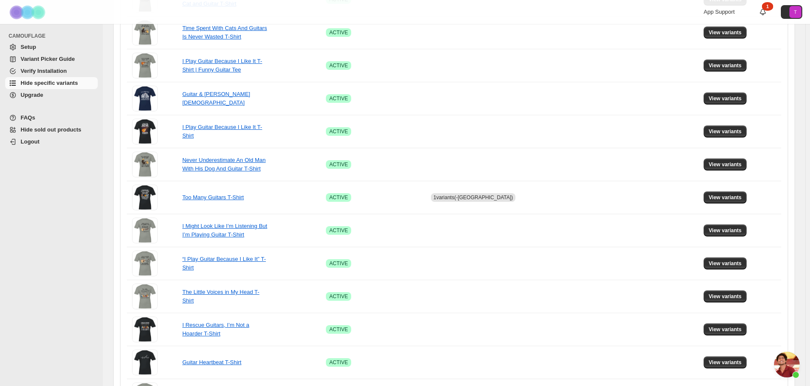
click at [62, 57] on span "Variant Picker Guide" at bounding box center [48, 59] width 54 height 6
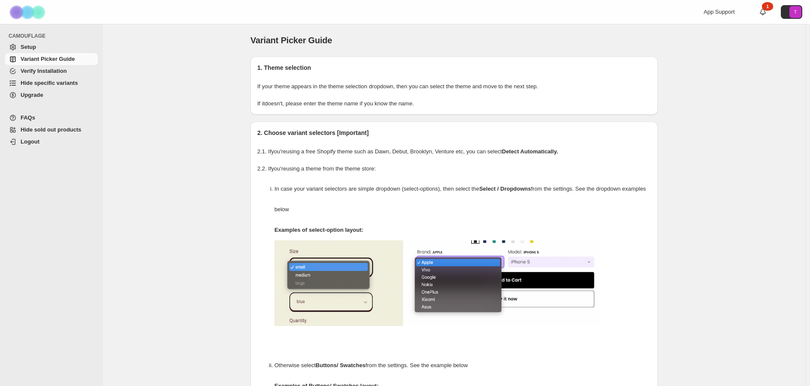
click at [64, 66] on link "Verify Installation" at bounding box center [51, 71] width 93 height 12
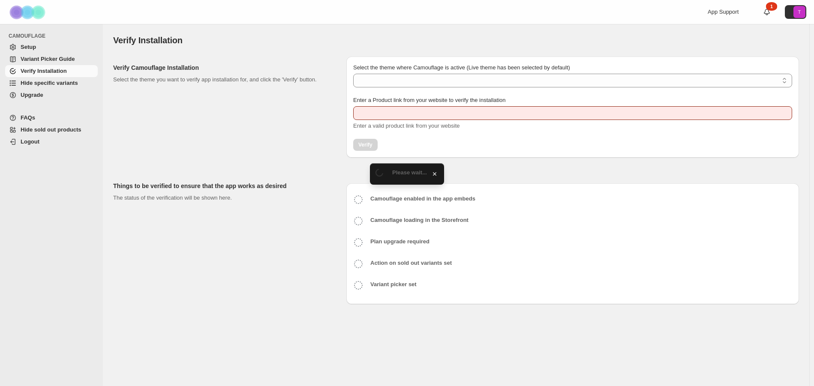
type input "**********"
select select "**********"
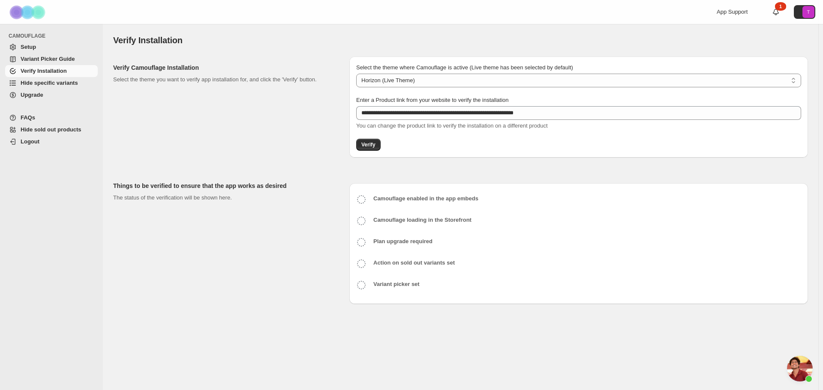
drag, startPoint x: 197, startPoint y: 141, endPoint x: 172, endPoint y: 126, distance: 29.0
click at [197, 141] on div "Verify Camouflage Installation Select the theme you want to verify app installa…" at bounding box center [227, 107] width 229 height 101
click at [51, 79] on span "Hide specific variants" at bounding box center [58, 83] width 75 height 9
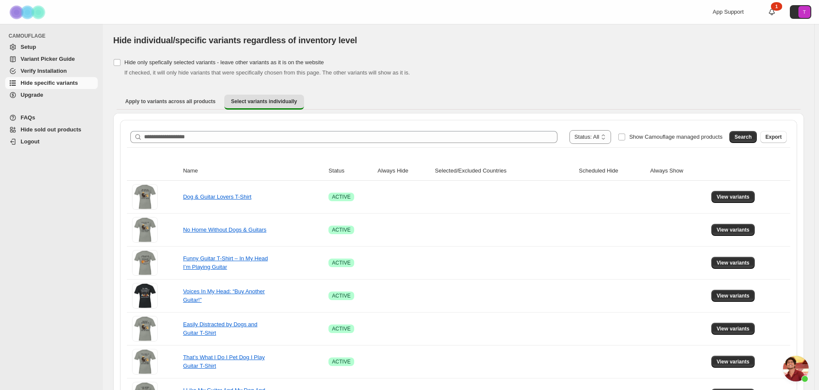
click at [56, 45] on span "Setup" at bounding box center [58, 47] width 75 height 9
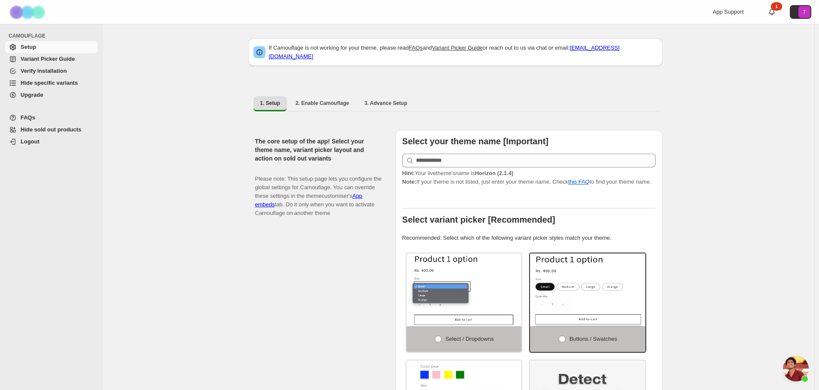
scroll to position [214, 0]
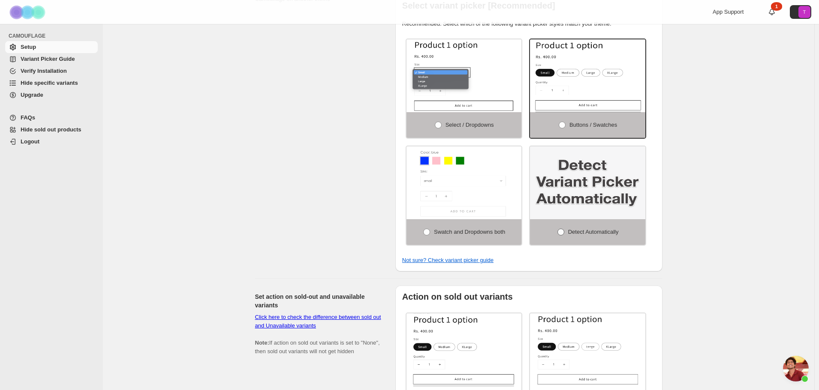
click at [624, 231] on label "Detect Automatically" at bounding box center [587, 232] width 115 height 26
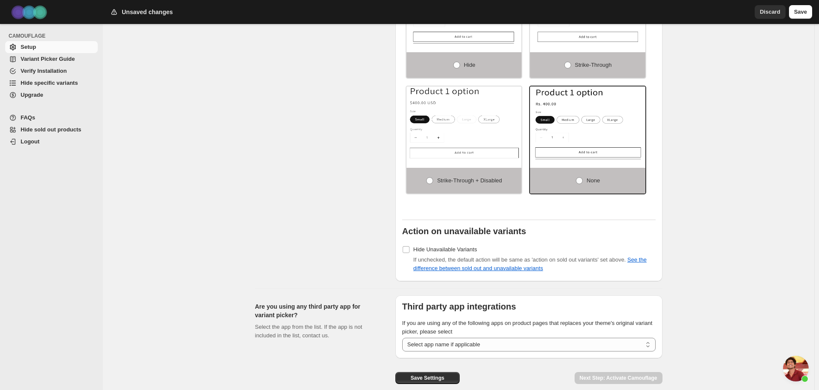
scroll to position [591, 0]
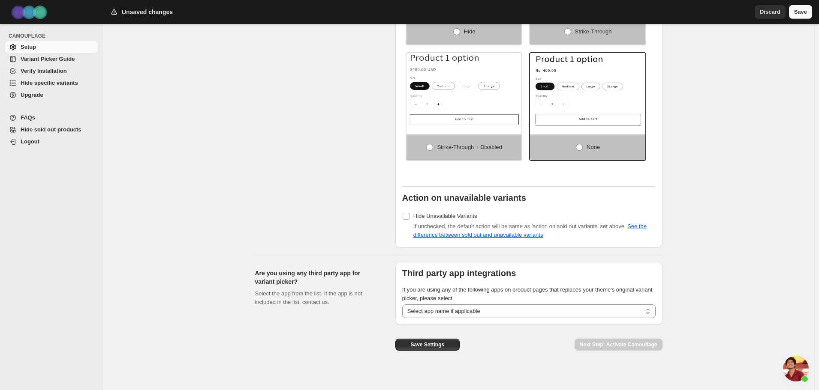
click at [797, 15] on span "Save" at bounding box center [800, 12] width 13 height 9
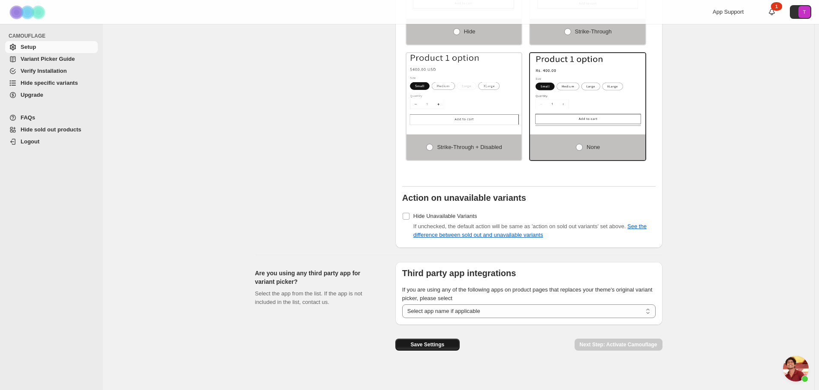
click at [426, 342] on span "Save Settings" at bounding box center [427, 345] width 34 height 7
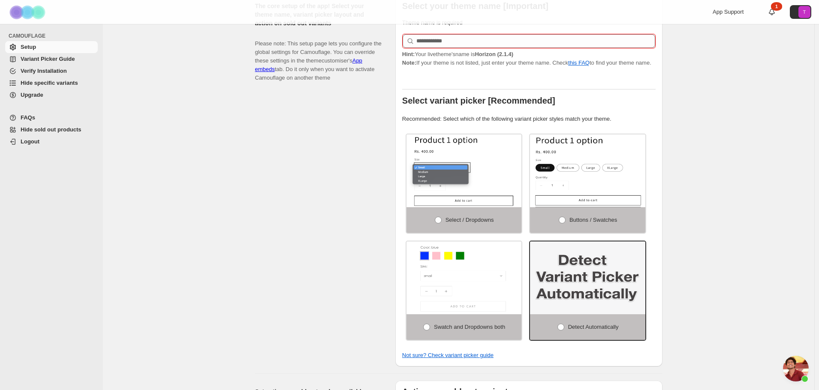
scroll to position [50, 0]
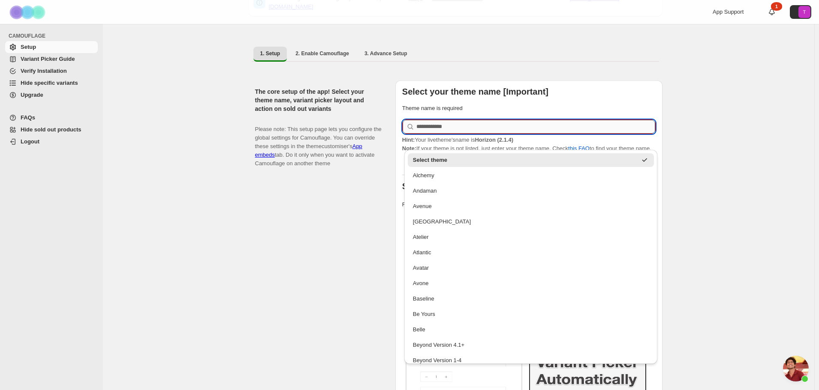
click at [462, 126] on input "text" at bounding box center [535, 127] width 239 height 14
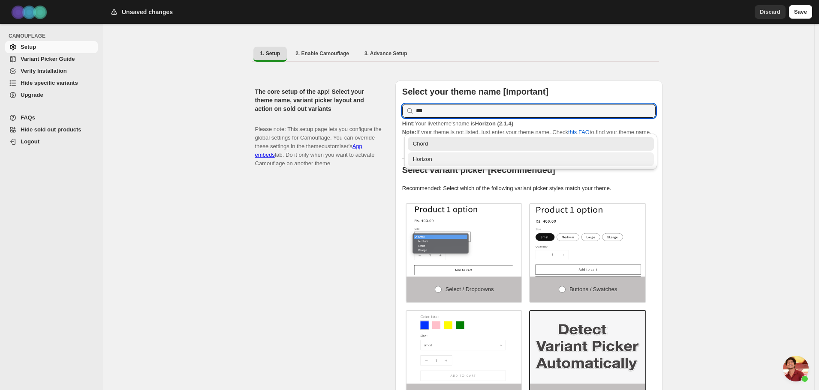
click at [450, 162] on div "Horizon" at bounding box center [531, 159] width 236 height 9
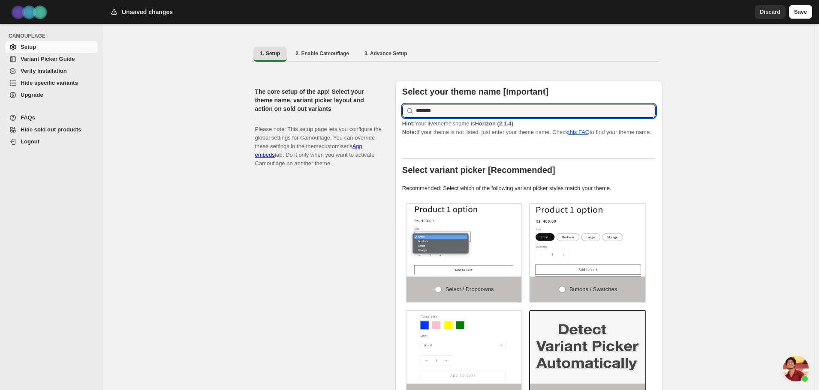
type input "*******"
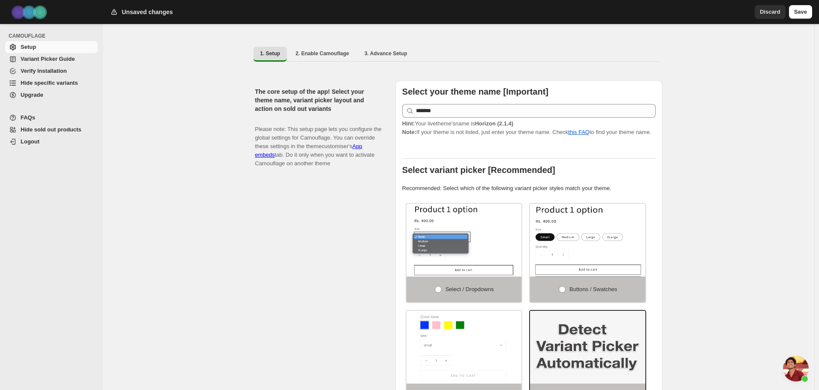
click at [800, 15] on span "Save" at bounding box center [800, 12] width 13 height 9
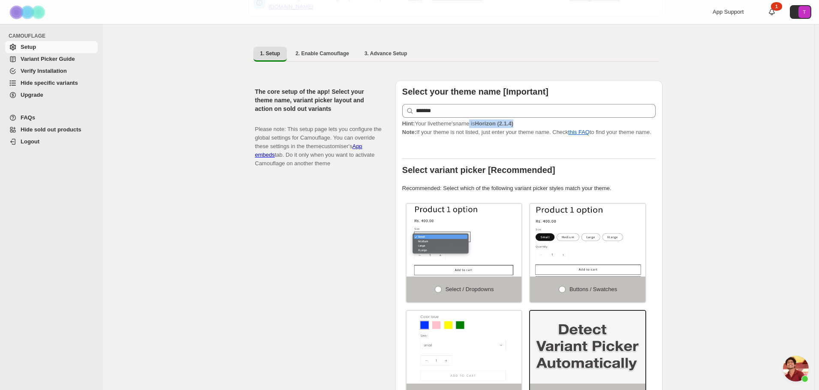
drag, startPoint x: 531, startPoint y: 117, endPoint x: 544, endPoint y: 116, distance: 12.9
click at [540, 120] on p "Hint: Your live theme's name is Horizon (2.1.4) Note: If your theme is not list…" at bounding box center [528, 128] width 253 height 17
click at [546, 120] on p "Hint: Your live theme's name is Horizon (2.1.4) Note: If your theme is not list…" at bounding box center [528, 128] width 253 height 17
click at [659, 124] on div "Select your theme name [Important] ******* Hint: Your live theme's name is Hori…" at bounding box center [528, 259] width 267 height 356
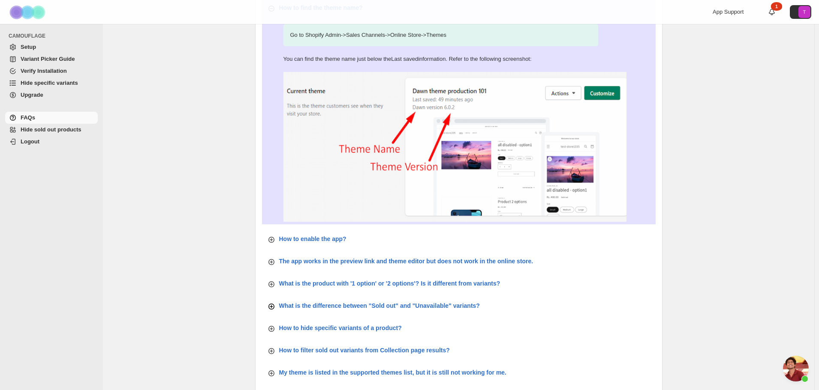
scroll to position [27, 0]
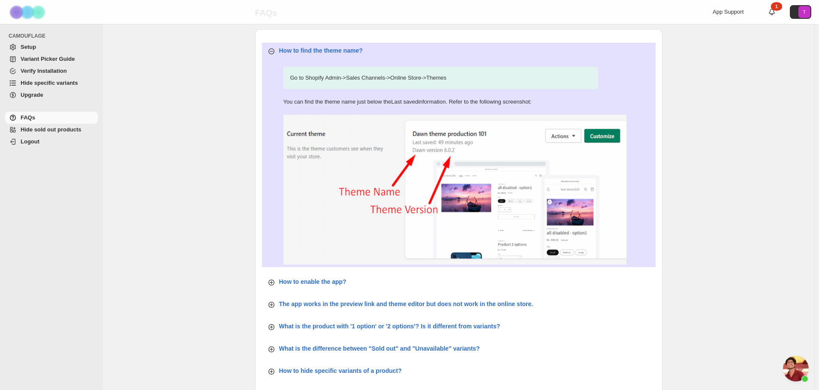
drag, startPoint x: 380, startPoint y: 79, endPoint x: 543, endPoint y: 75, distance: 162.9
click at [536, 75] on p "Go to Shopify Admin -> Sales Channels -> Online Store -> Themes" at bounding box center [440, 78] width 315 height 22
click at [553, 77] on p "Go to Shopify Admin -> Sales Channels -> Online Store -> Themes" at bounding box center [440, 78] width 315 height 22
click at [234, 108] on div "FAQs. This page is ready FAQs How to find the theme name? Go to Shopify Admin -…" at bounding box center [458, 310] width 711 height 627
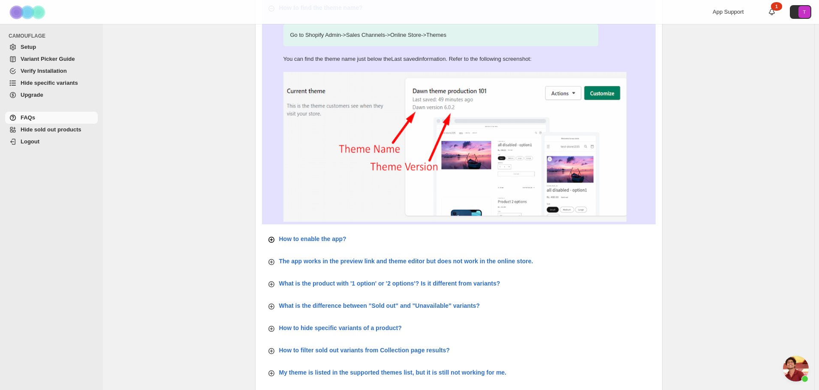
click at [331, 236] on p "How to enable the app?" at bounding box center [312, 239] width 67 height 9
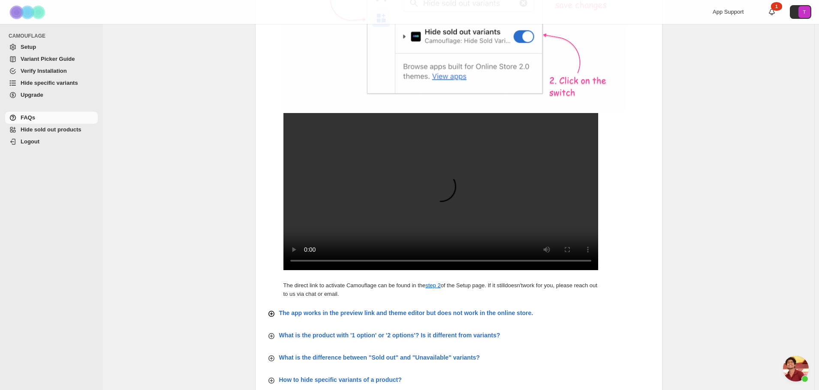
scroll to position [627, 0]
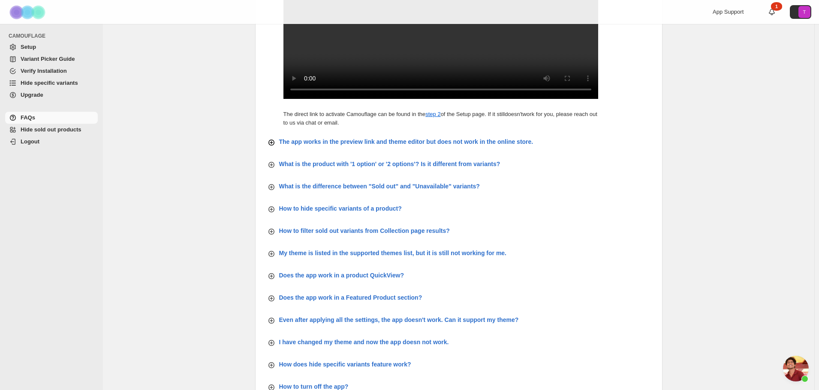
click at [413, 146] on p "The app works in the preview link and theme editor but does not work in the onl…" at bounding box center [406, 142] width 254 height 9
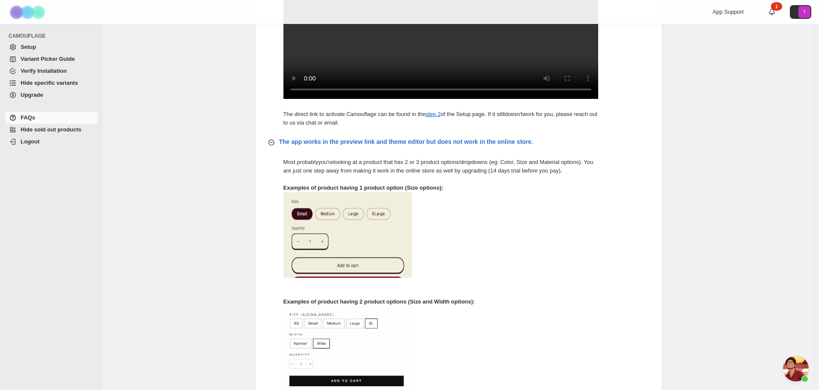
drag, startPoint x: 284, startPoint y: 180, endPoint x: 463, endPoint y: 201, distance: 180.4
click at [414, 196] on div "Most probably you're looking at a product that has 2 or 3 product options/dropd…" at bounding box center [458, 276] width 393 height 237
click at [464, 201] on div "Most probably you're looking at a product that has 2 or 3 product options/dropd…" at bounding box center [440, 276] width 315 height 237
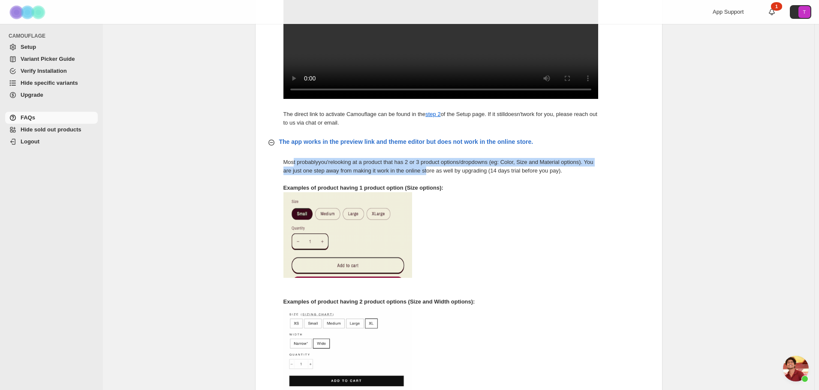
drag, startPoint x: 366, startPoint y: 184, endPoint x: 441, endPoint y: 186, distance: 75.9
click at [440, 175] on p "Most probably you're looking at a product that has 2 or 3 product options/dropd…" at bounding box center [440, 166] width 315 height 17
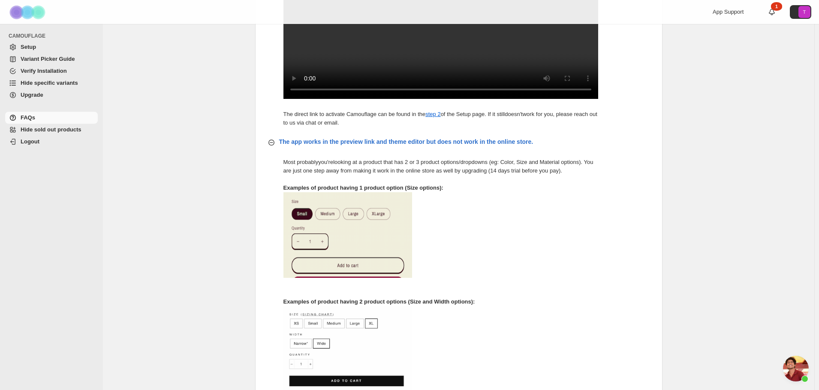
click at [463, 175] on p "Most probably you're looking at a product that has 2 or 3 product options/dropd…" at bounding box center [440, 166] width 315 height 17
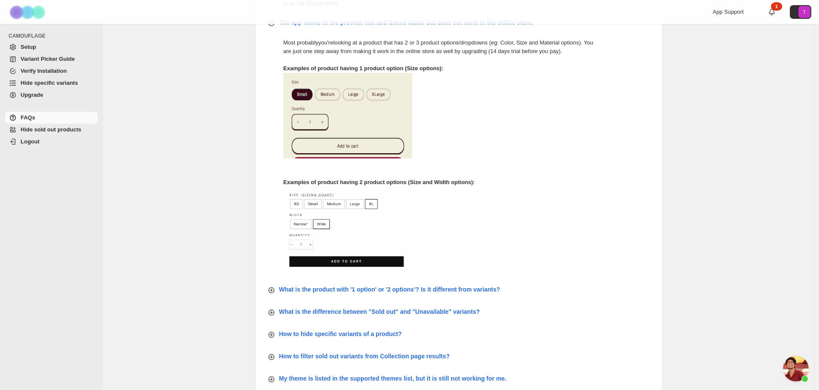
scroll to position [576, 0]
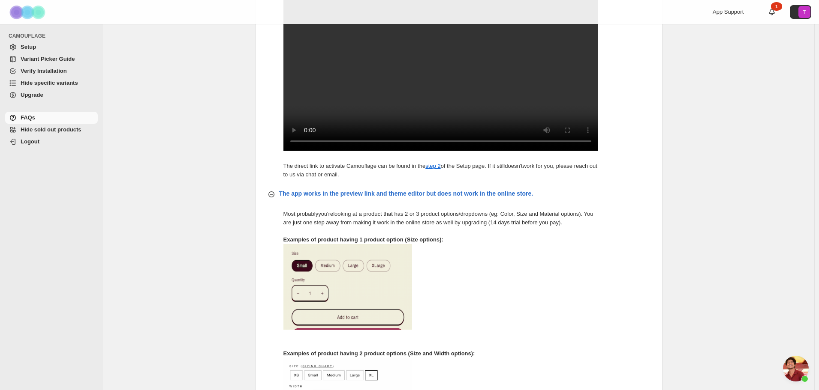
click at [167, 101] on div "FAQs. This page is ready FAQs How to find the theme name? Go to Shopify Admin -…" at bounding box center [458, 103] width 711 height 1310
drag, startPoint x: 721, startPoint y: 110, endPoint x: 699, endPoint y: 107, distance: 22.4
click at [721, 110] on div "FAQs. This page is ready FAQs How to find the theme name? Go to Shopify Admin -…" at bounding box center [458, 103] width 711 height 1310
click at [39, 51] on span "Setup" at bounding box center [58, 47] width 75 height 9
